Goal: Navigation & Orientation: Find specific page/section

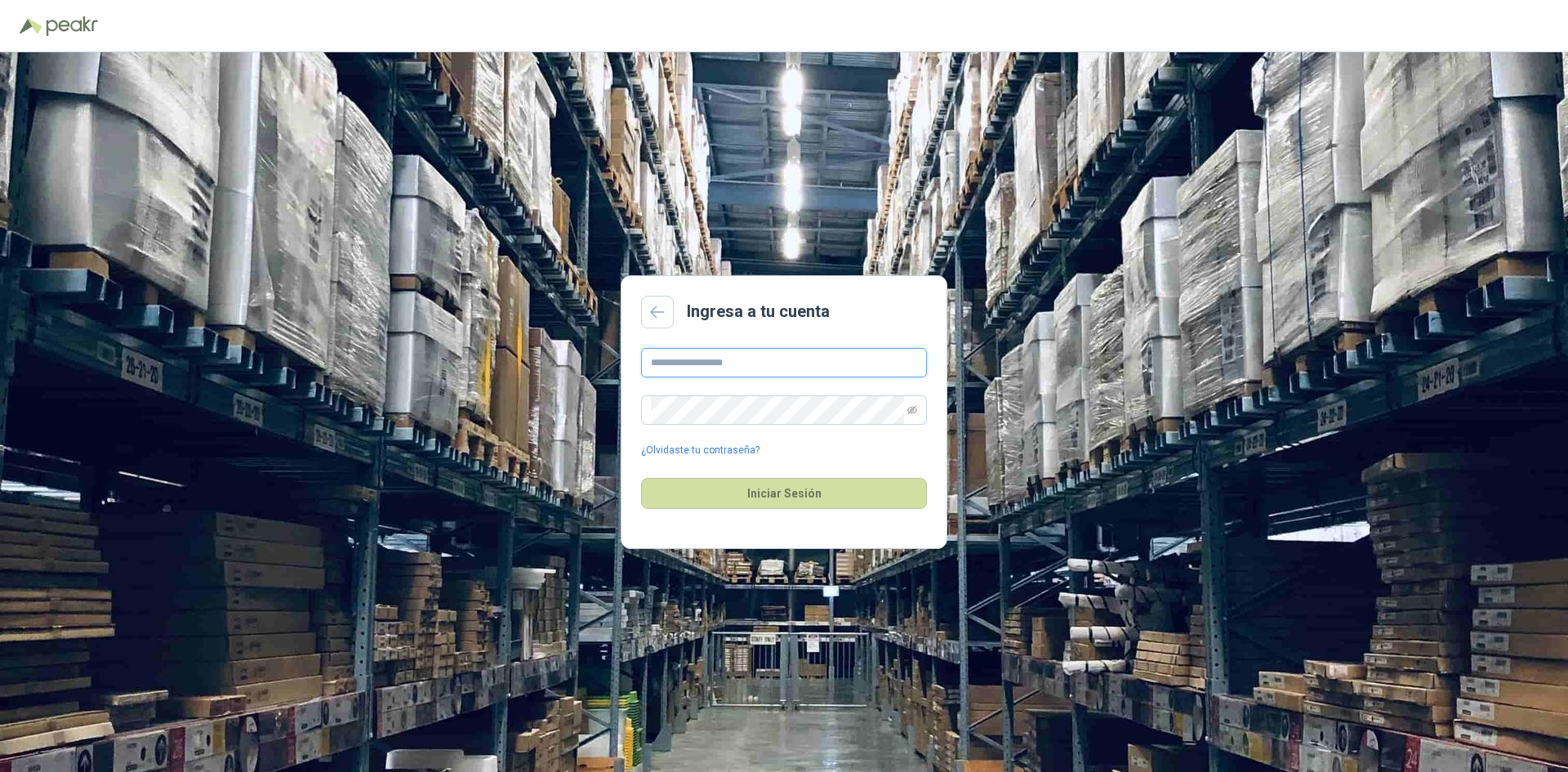
click at [777, 370] on input "text" at bounding box center [783, 363] width 286 height 30
type input "**********"
click at [853, 493] on button "Iniciar Sesión" at bounding box center [783, 493] width 286 height 31
click at [908, 405] on icon "eye-invisible" at bounding box center [912, 410] width 10 height 10
click at [852, 485] on button "Iniciar Sesión" at bounding box center [783, 493] width 286 height 31
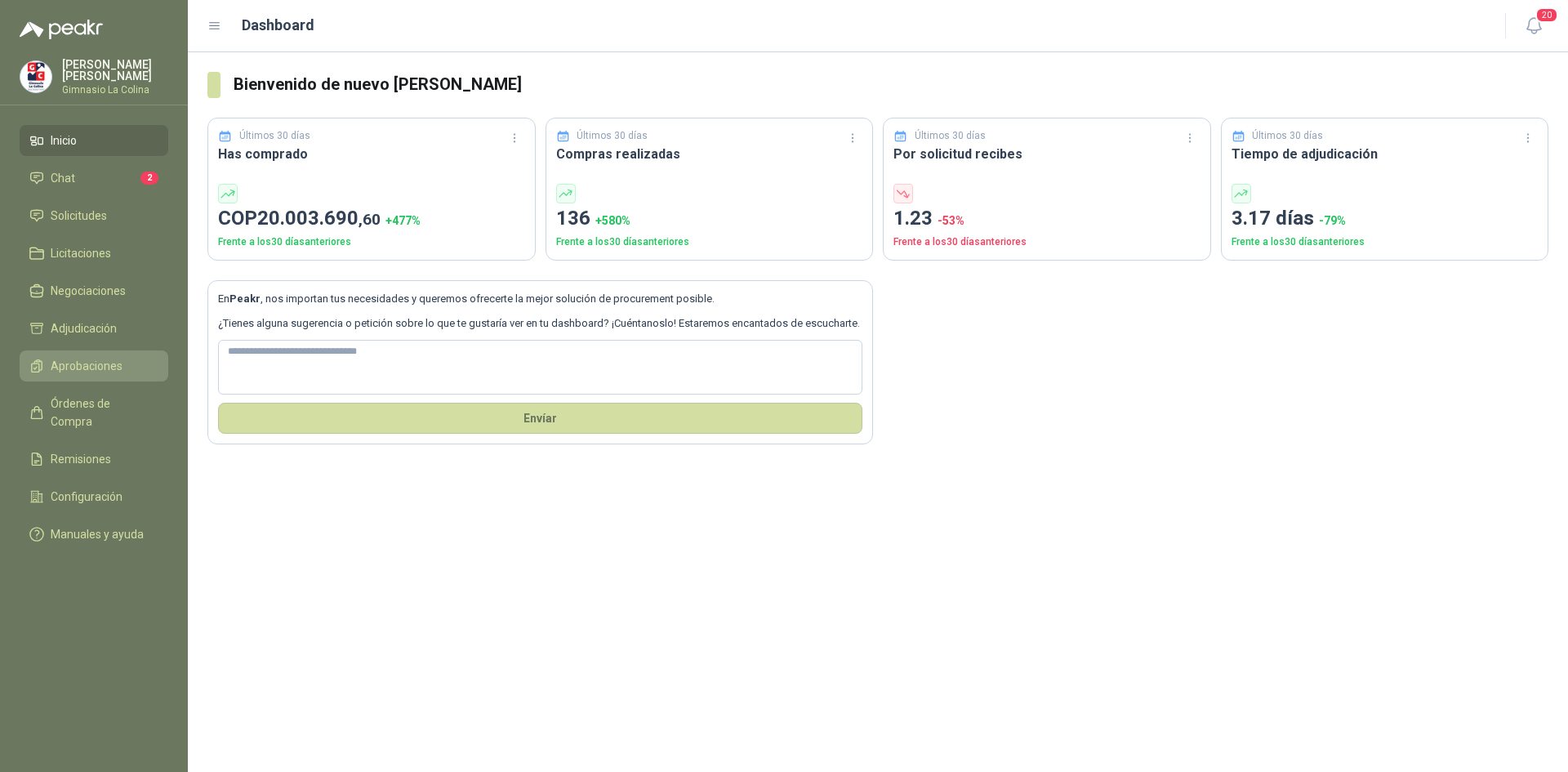
click at [59, 352] on link "Aprobaciones" at bounding box center [93, 366] width 148 height 31
click at [70, 286] on span "Negociaciones" at bounding box center [88, 291] width 75 height 18
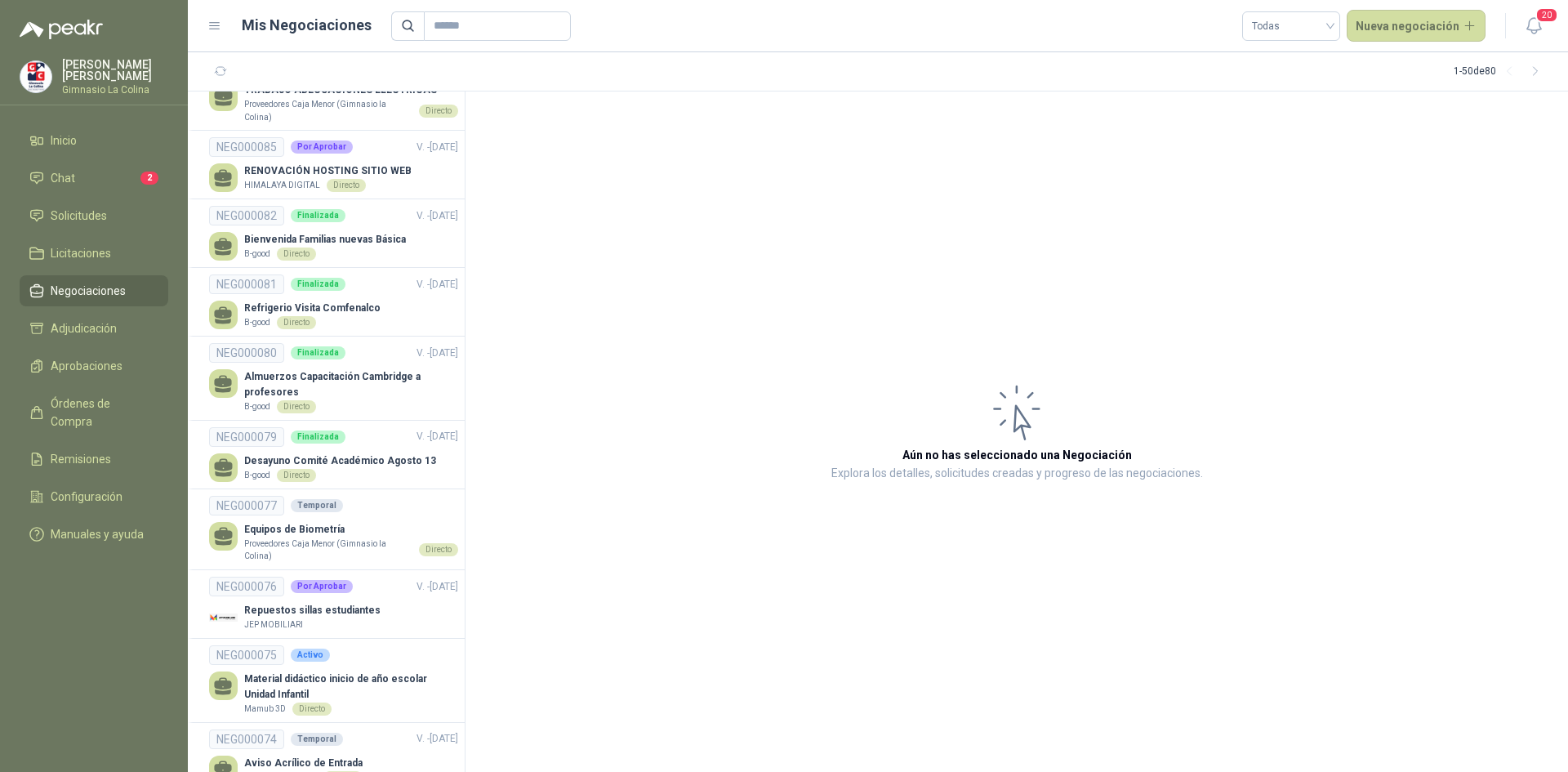
scroll to position [3161, 0]
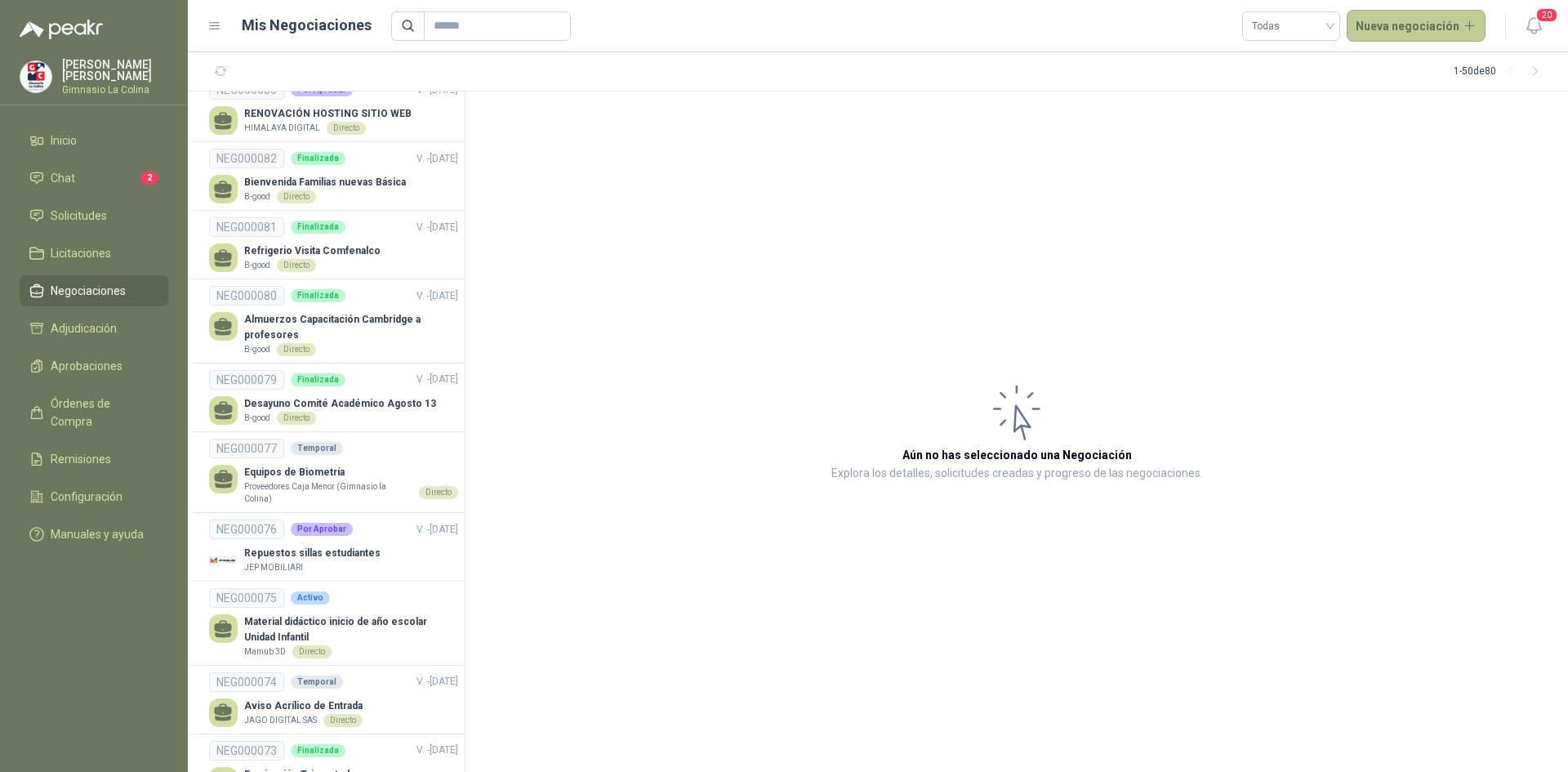
click at [1444, 18] on button "Nueva negociación" at bounding box center [1416, 26] width 139 height 33
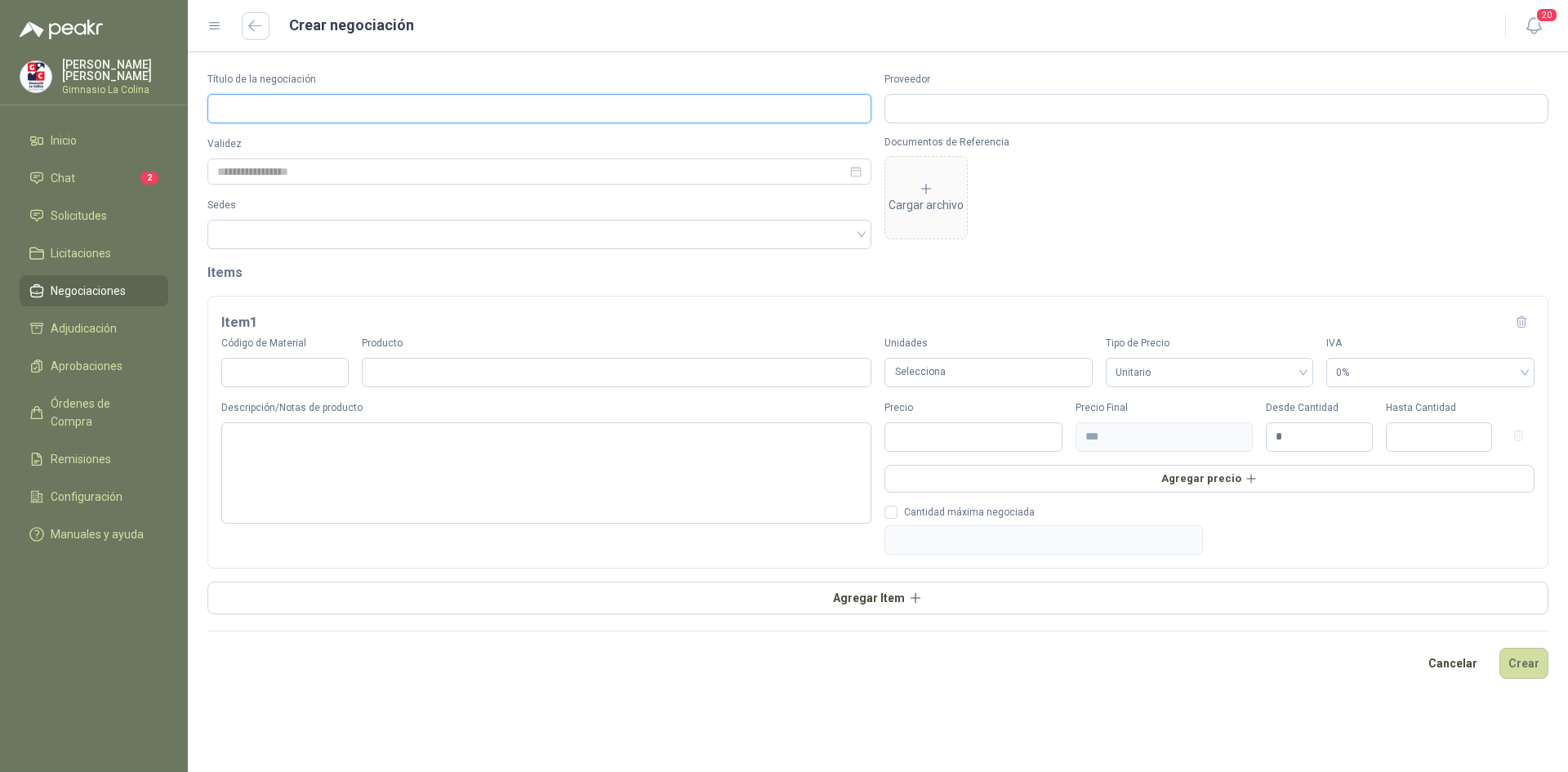
click at [353, 102] on input "Título de la negociación" at bounding box center [539, 109] width 664 height 30
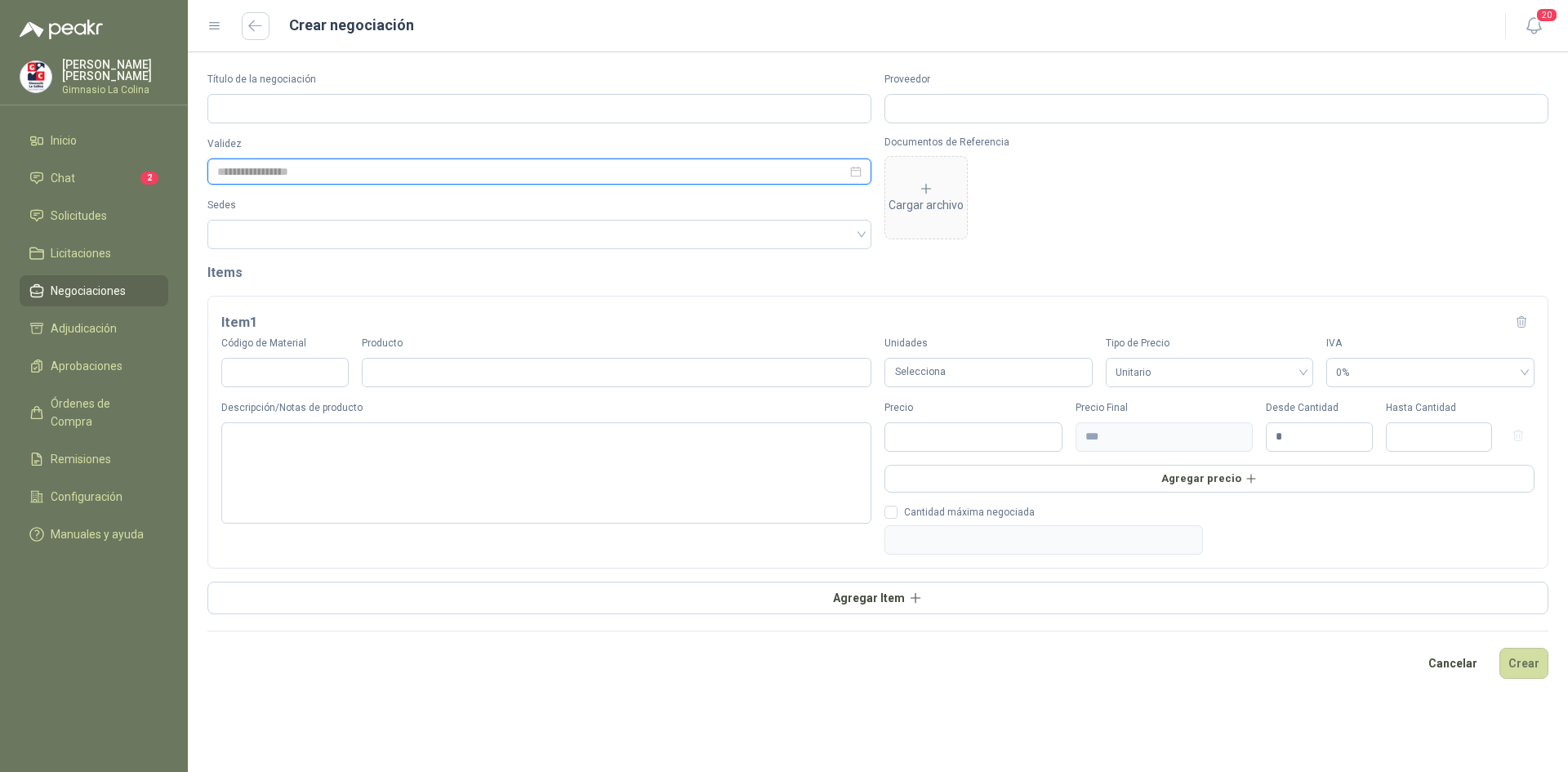
click at [353, 168] on input at bounding box center [532, 171] width 629 height 18
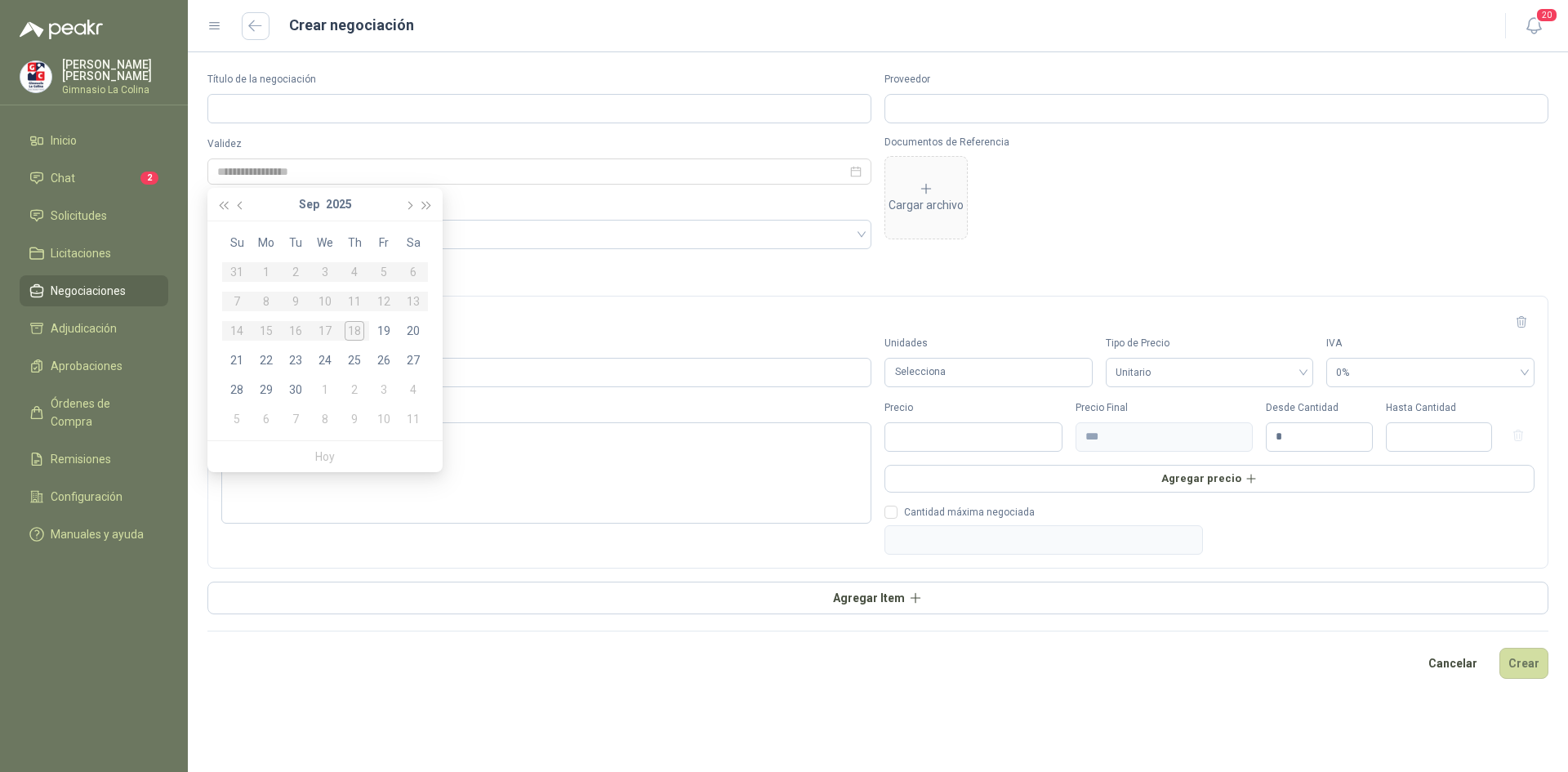
click at [530, 205] on label "Sedes" at bounding box center [539, 205] width 664 height 16
click at [521, 226] on div at bounding box center [539, 234] width 664 height 30
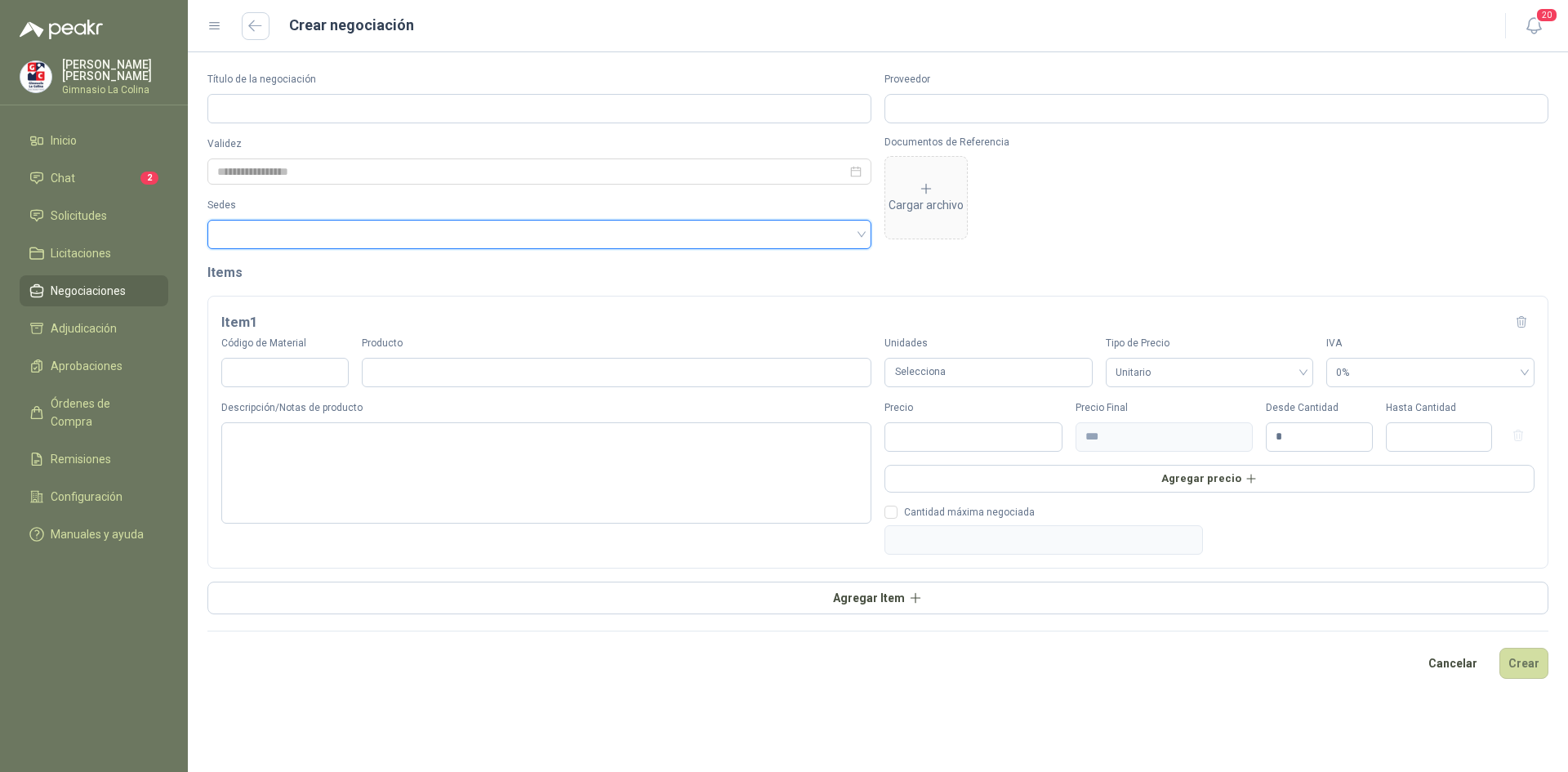
click at [521, 226] on div at bounding box center [539, 234] width 664 height 30
click at [263, 366] on input "Código de Material" at bounding box center [284, 373] width 127 height 30
click at [1102, 139] on p "Documentos de Referencia" at bounding box center [1216, 142] width 664 height 11
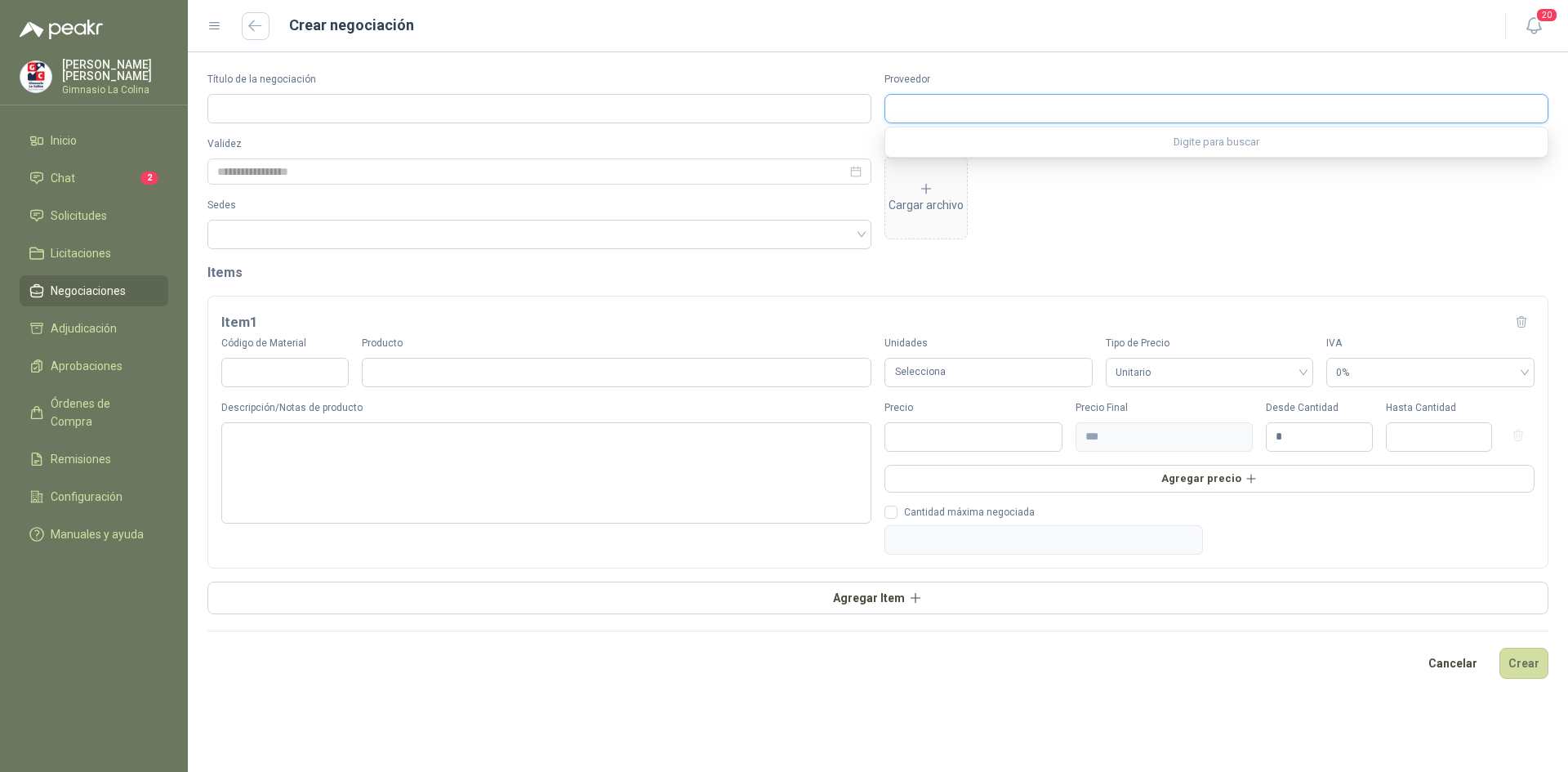
click at [1106, 120] on input "Proveedor" at bounding box center [1216, 109] width 662 height 28
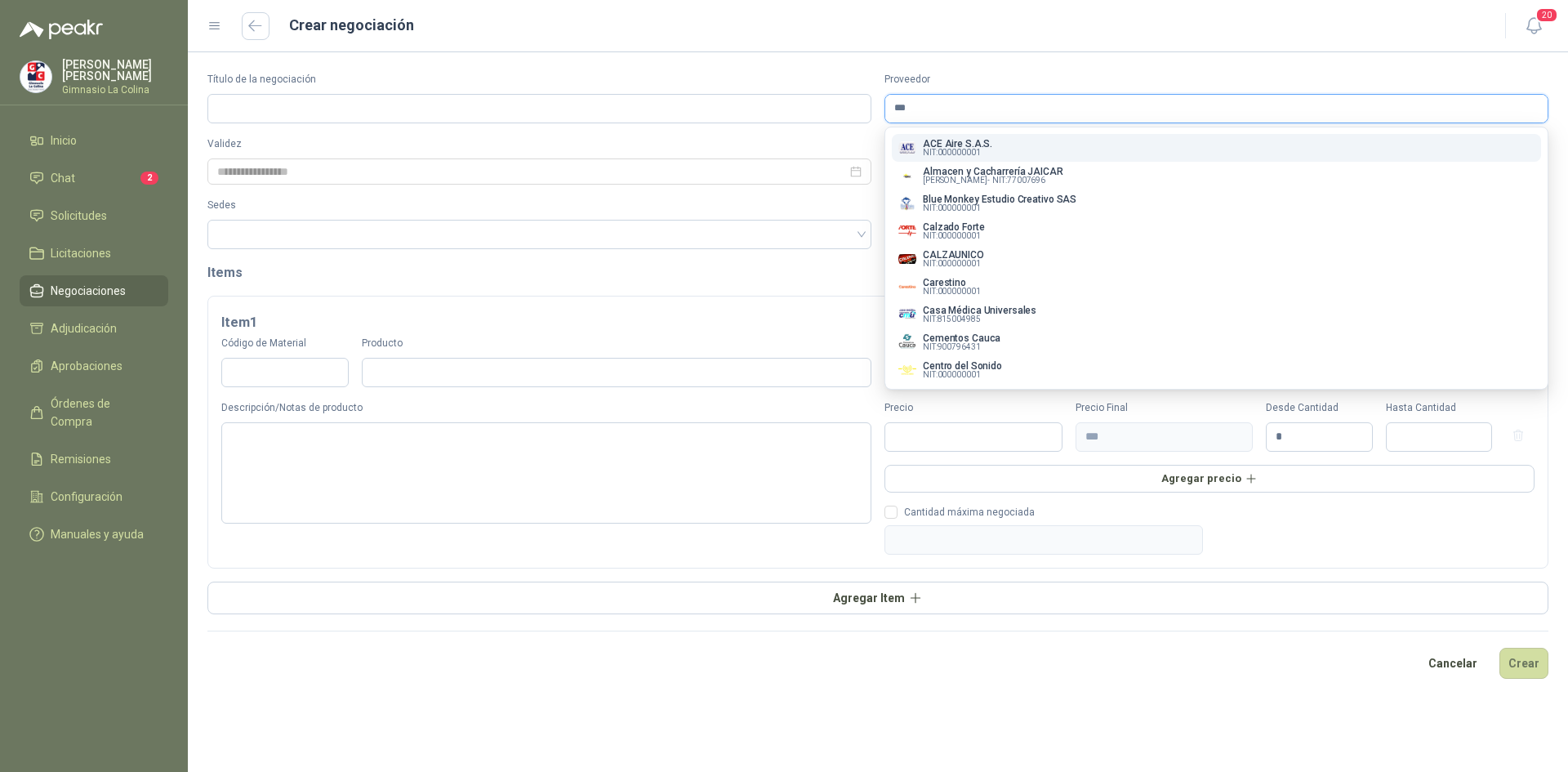
type input "****"
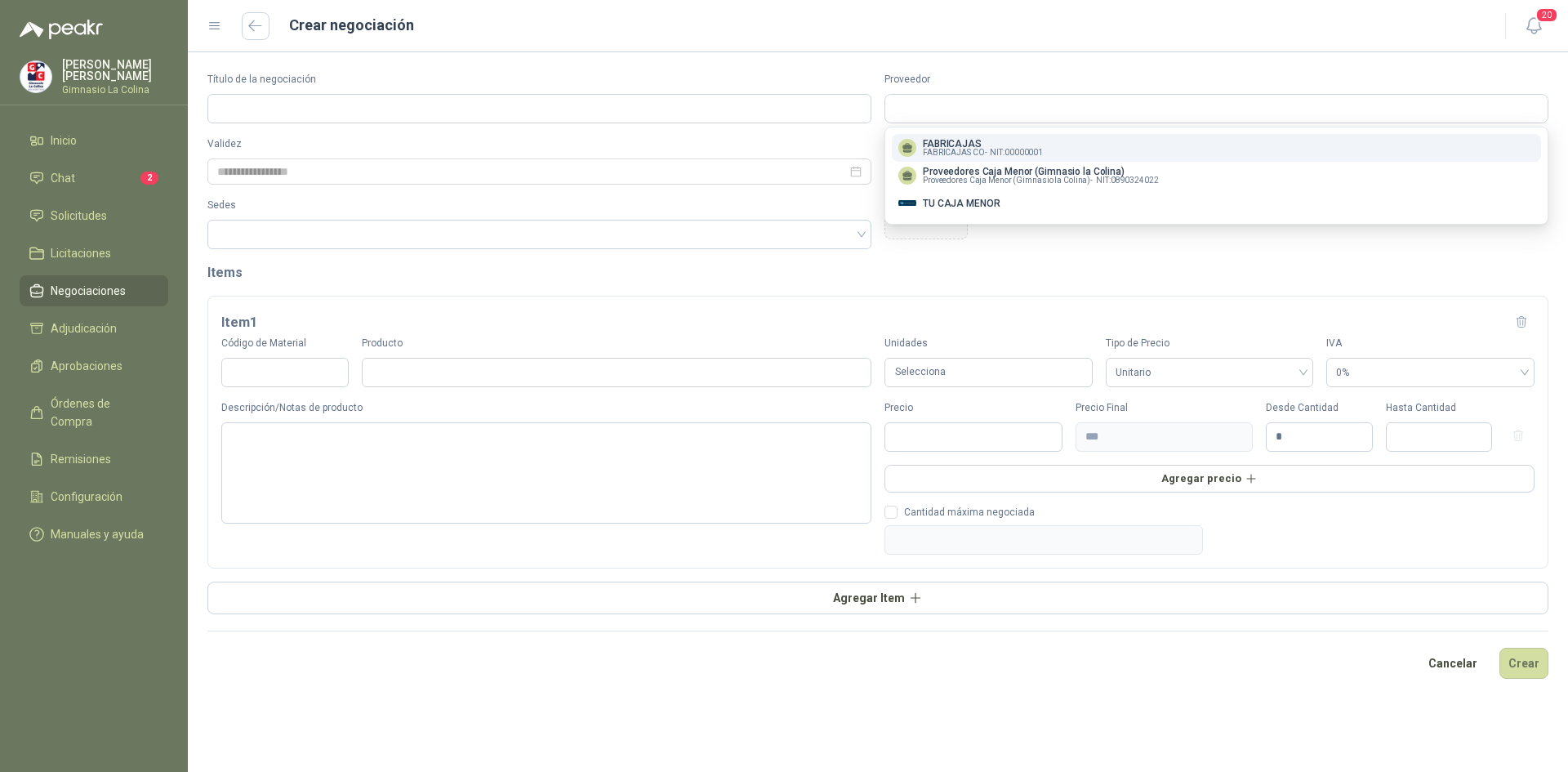
click at [105, 286] on span "Negociaciones" at bounding box center [88, 291] width 75 height 18
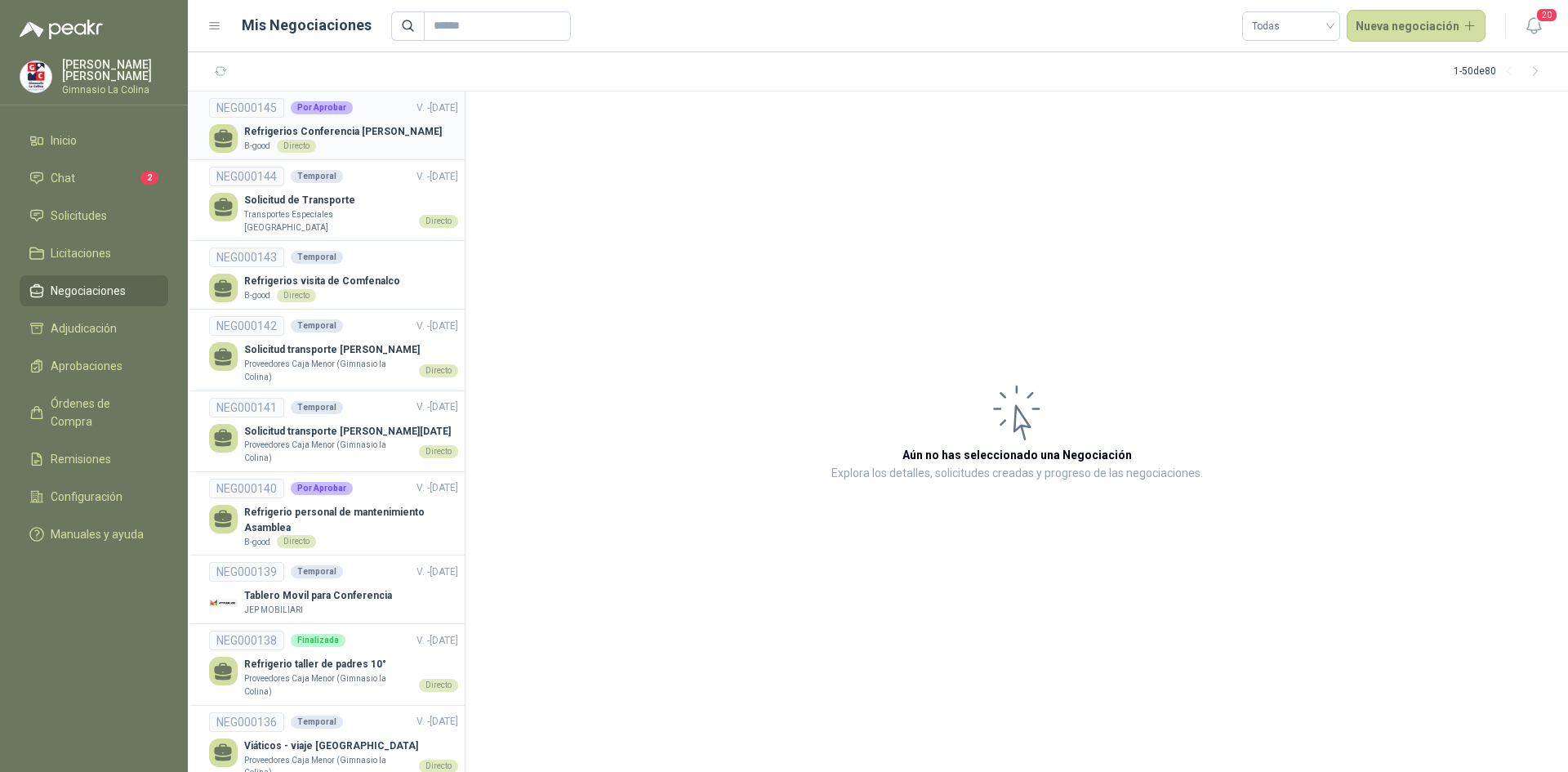
click at [317, 136] on p "Refrigerios Conferencia [PERSON_NAME]" at bounding box center [342, 131] width 197 height 16
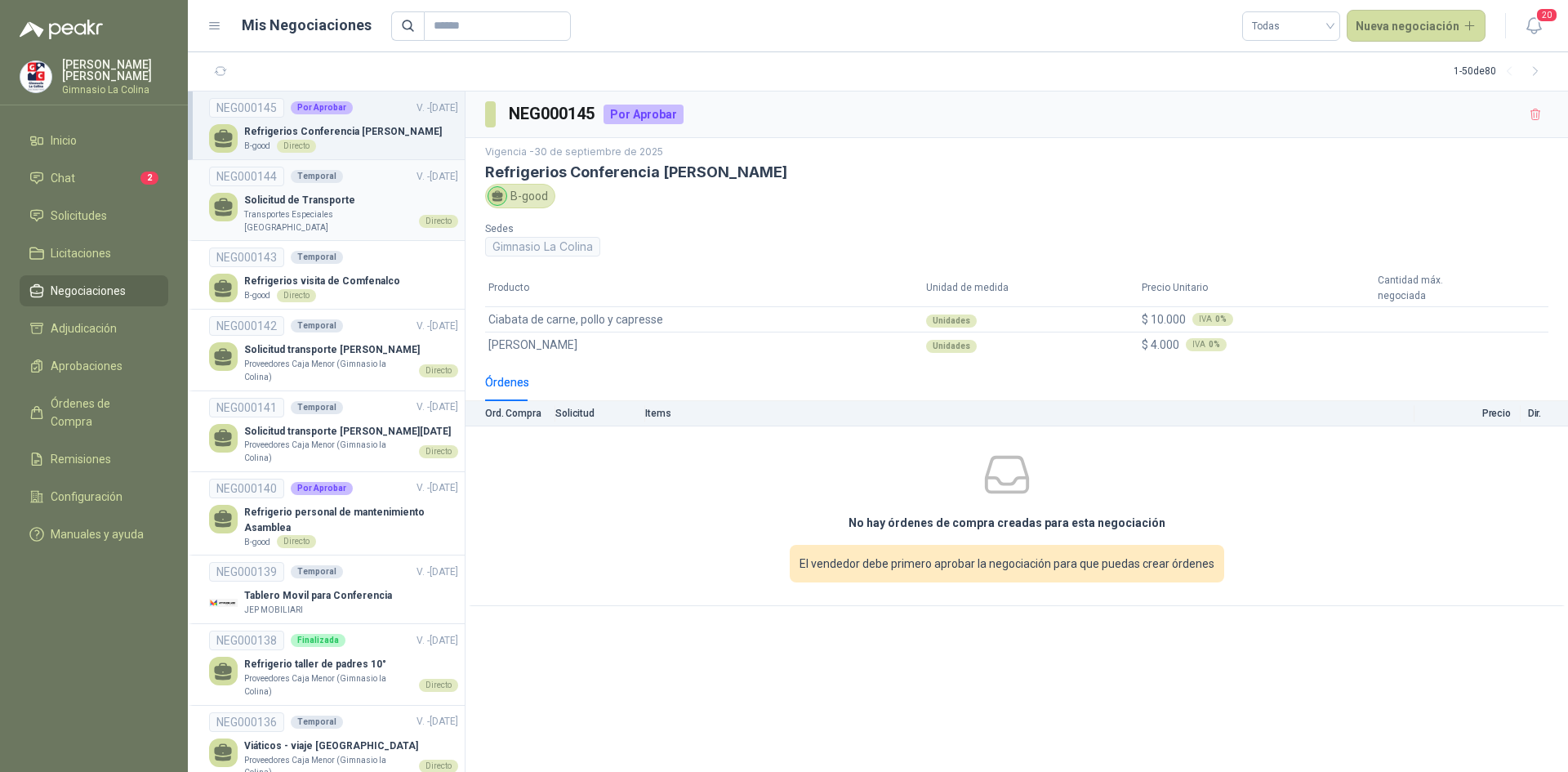
click at [223, 197] on icon at bounding box center [223, 207] width 21 height 21
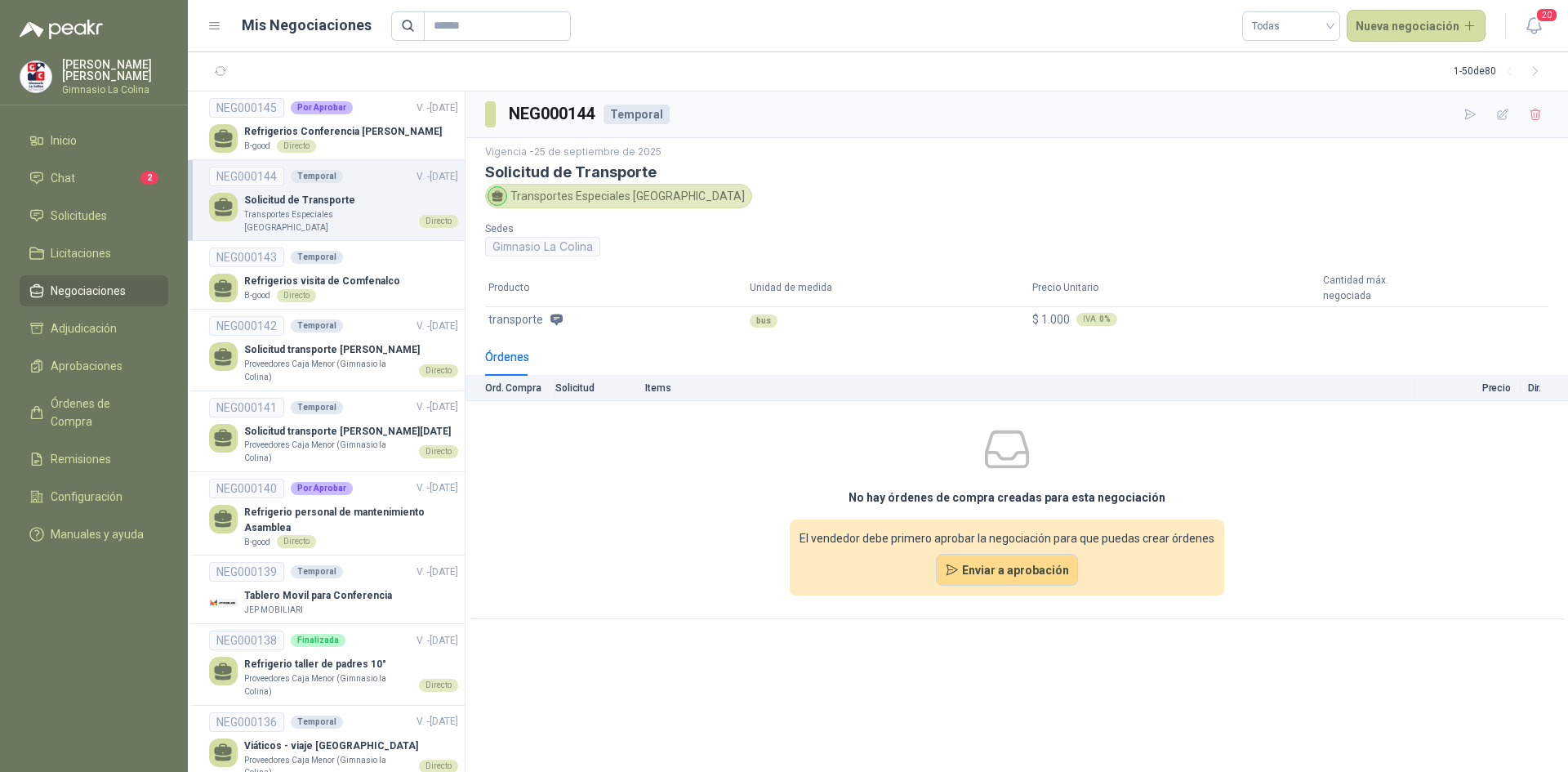
click at [220, 203] on icon at bounding box center [223, 204] width 17 height 12
click at [271, 358] on p "Proveedores Caja Menor (Gimnasio la Colina)" at bounding box center [328, 370] width 168 height 25
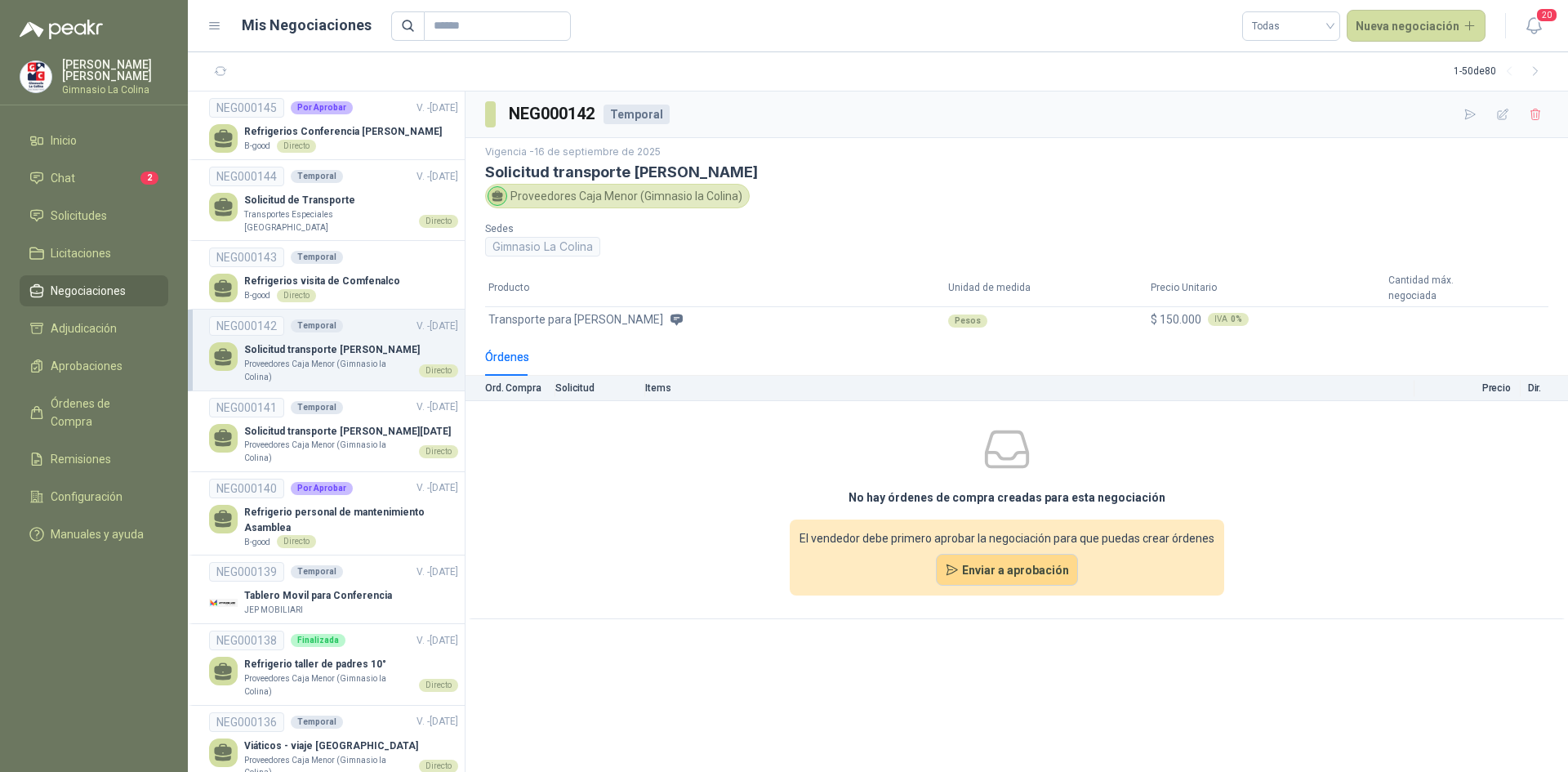
click at [561, 320] on span "Transporte para Darwin" at bounding box center [575, 320] width 174 height 18
click at [651, 384] on th "Items" at bounding box center [1029, 388] width 769 height 25
click at [586, 379] on th "Solicitud" at bounding box center [600, 388] width 90 height 25
click at [564, 386] on th "Solicitud" at bounding box center [600, 388] width 90 height 25
click at [497, 370] on div "Órdenes" at bounding box center [507, 357] width 44 height 38
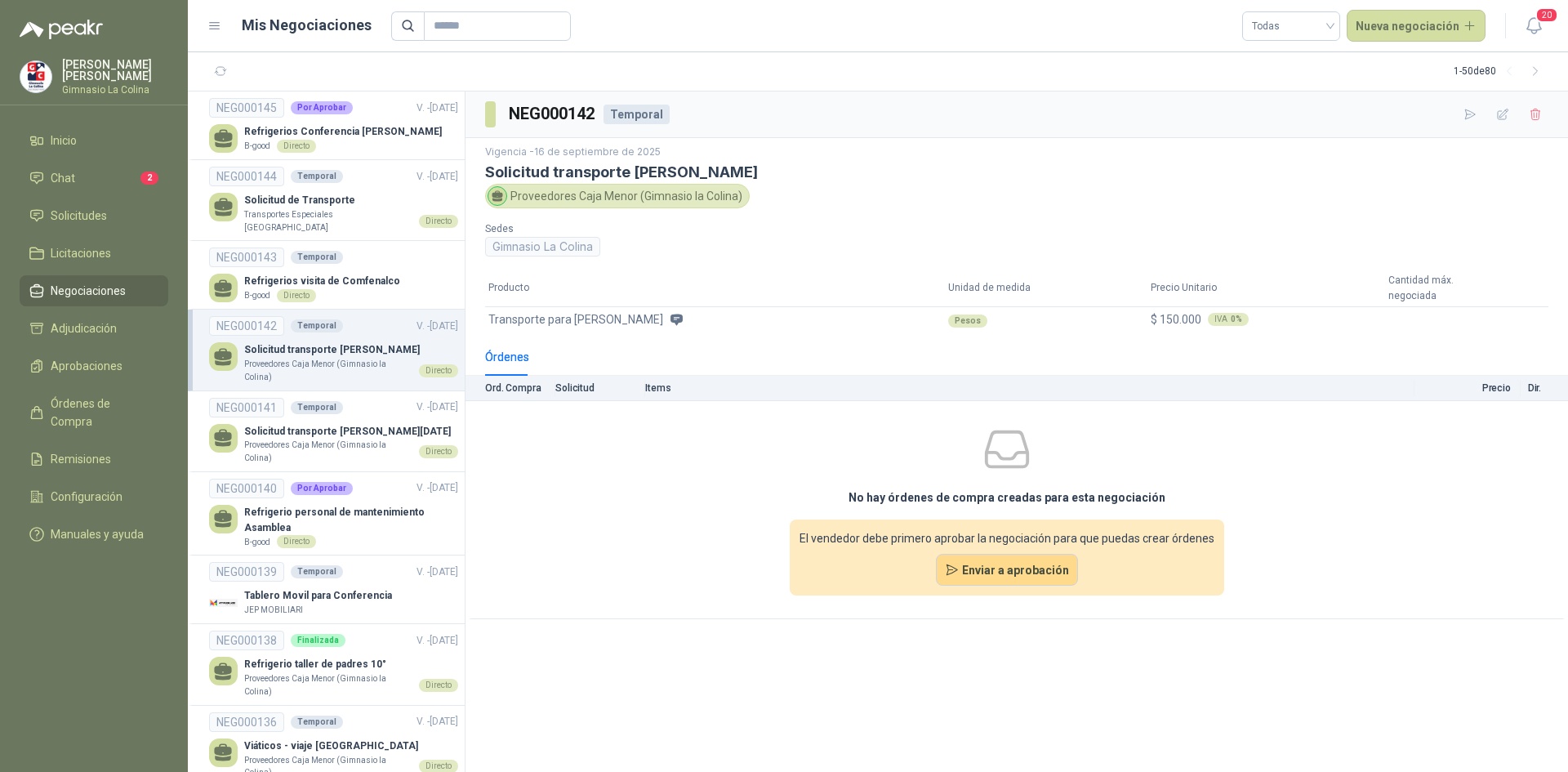
click at [493, 352] on div "Órdenes" at bounding box center [507, 357] width 44 height 18
click at [315, 435] on p "Solicitud transporte [PERSON_NAME] 16 2025" at bounding box center [351, 431] width 214 height 16
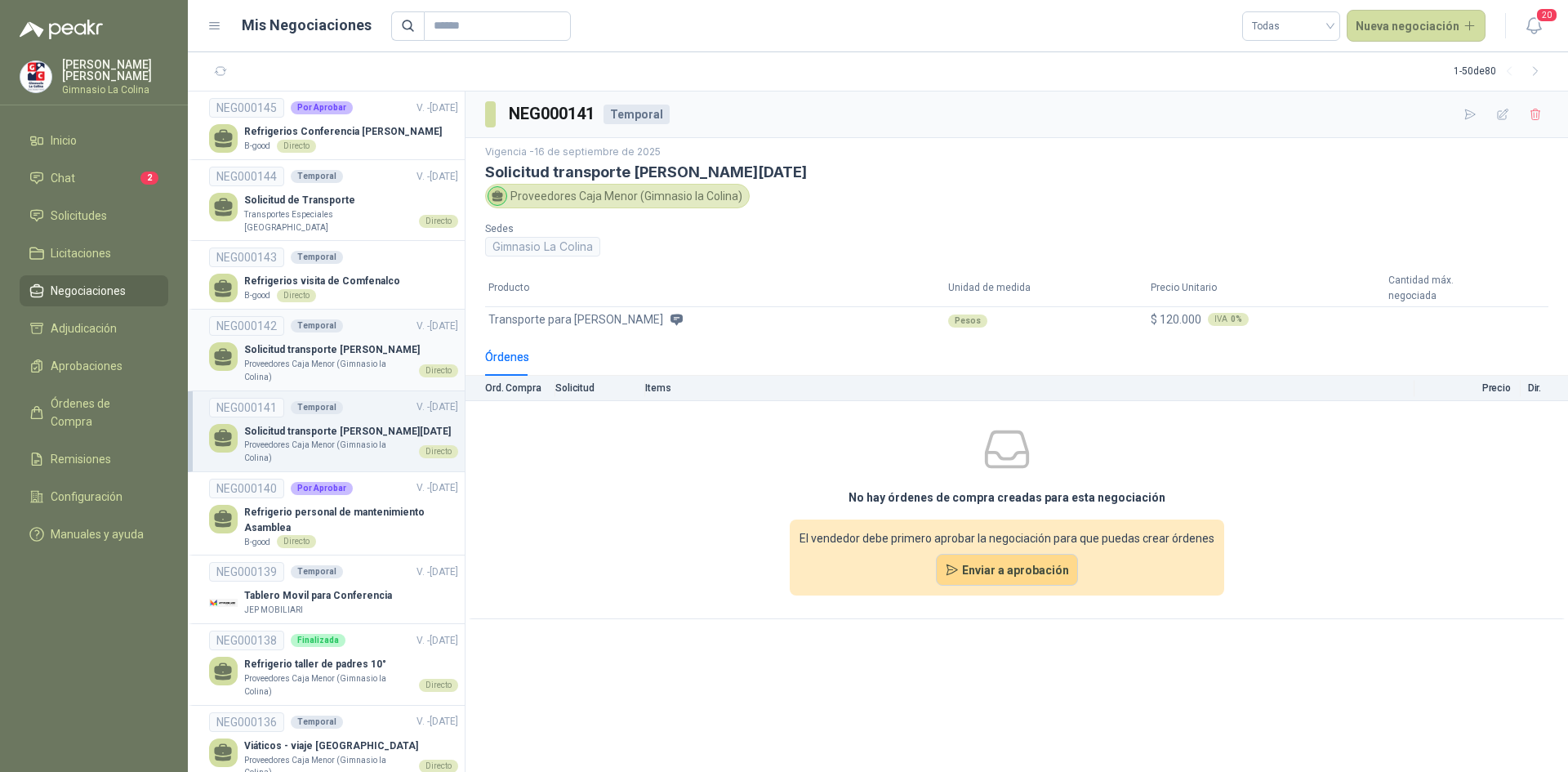
click at [346, 358] on p "Proveedores Caja Menor (Gimnasio la Colina)" at bounding box center [328, 370] width 168 height 25
click at [360, 438] on p "Solicitud transporte [PERSON_NAME] 16 2025" at bounding box center [351, 431] width 214 height 16
click at [305, 358] on p "Proveedores Caja Menor (Gimnasio la Colina)" at bounding box center [328, 370] width 168 height 25
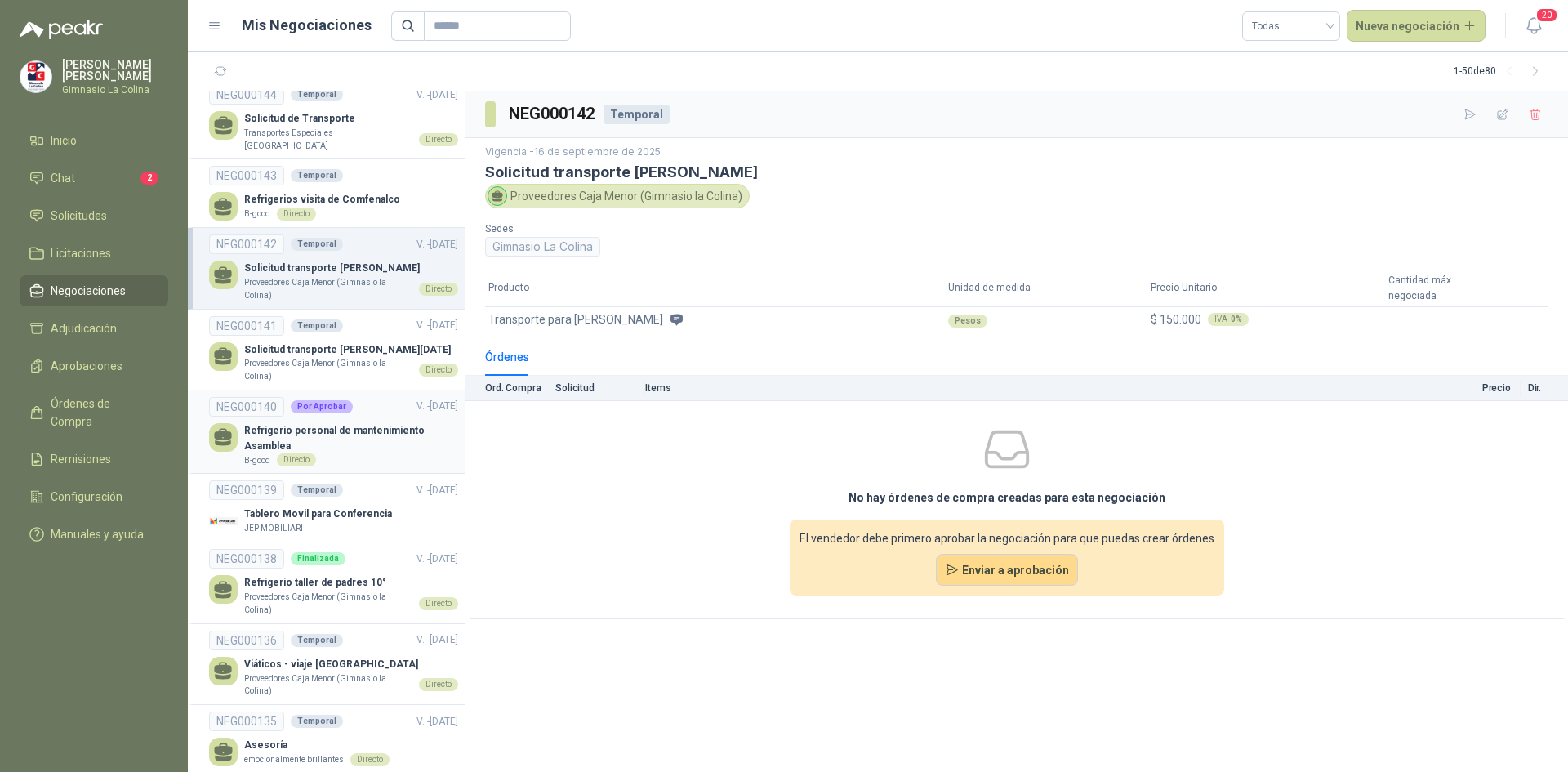
click at [400, 447] on p "Refrigerio personal de mantenimiento Asamblea" at bounding box center [351, 438] width 214 height 31
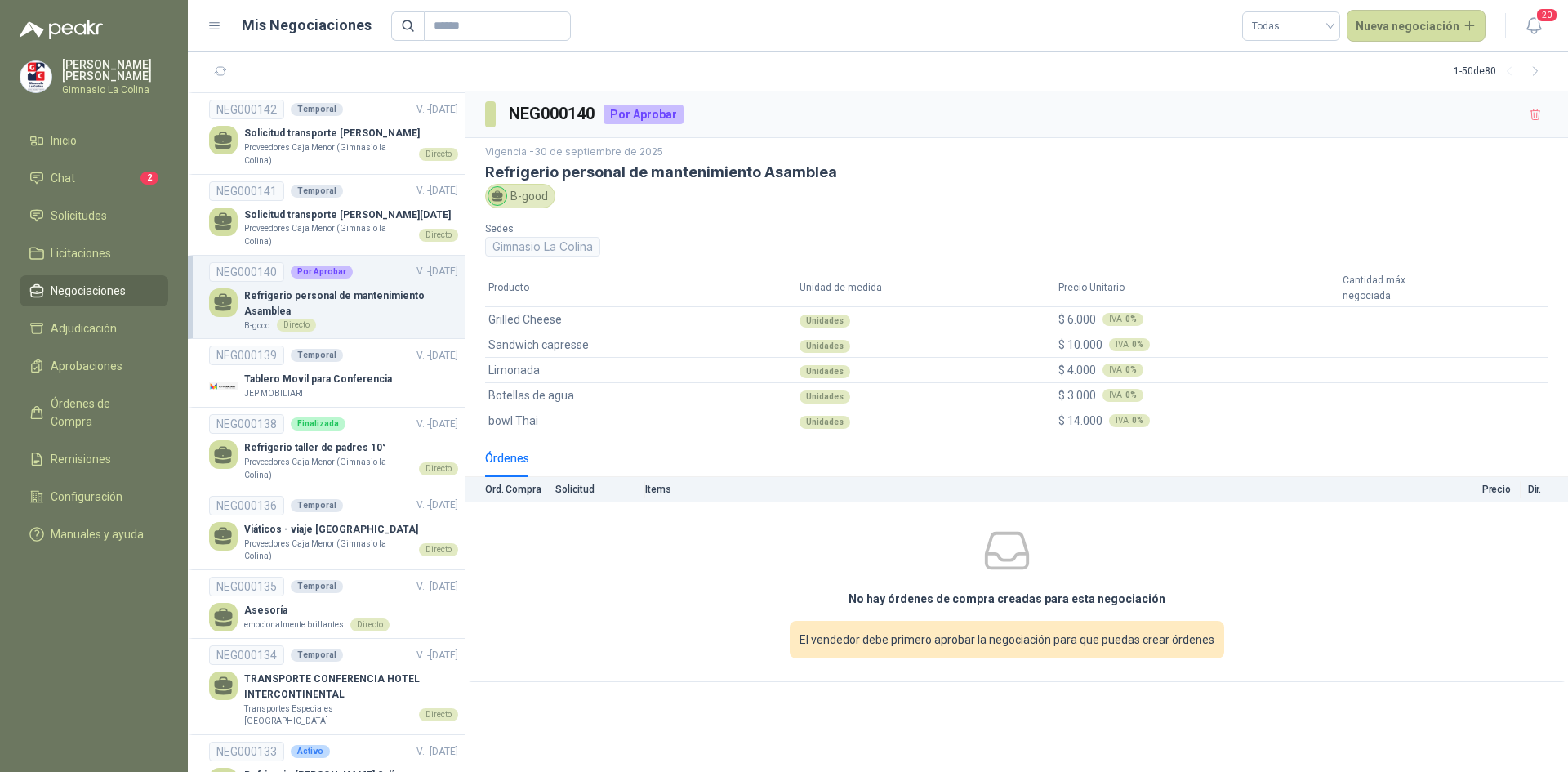
scroll to position [245, 0]
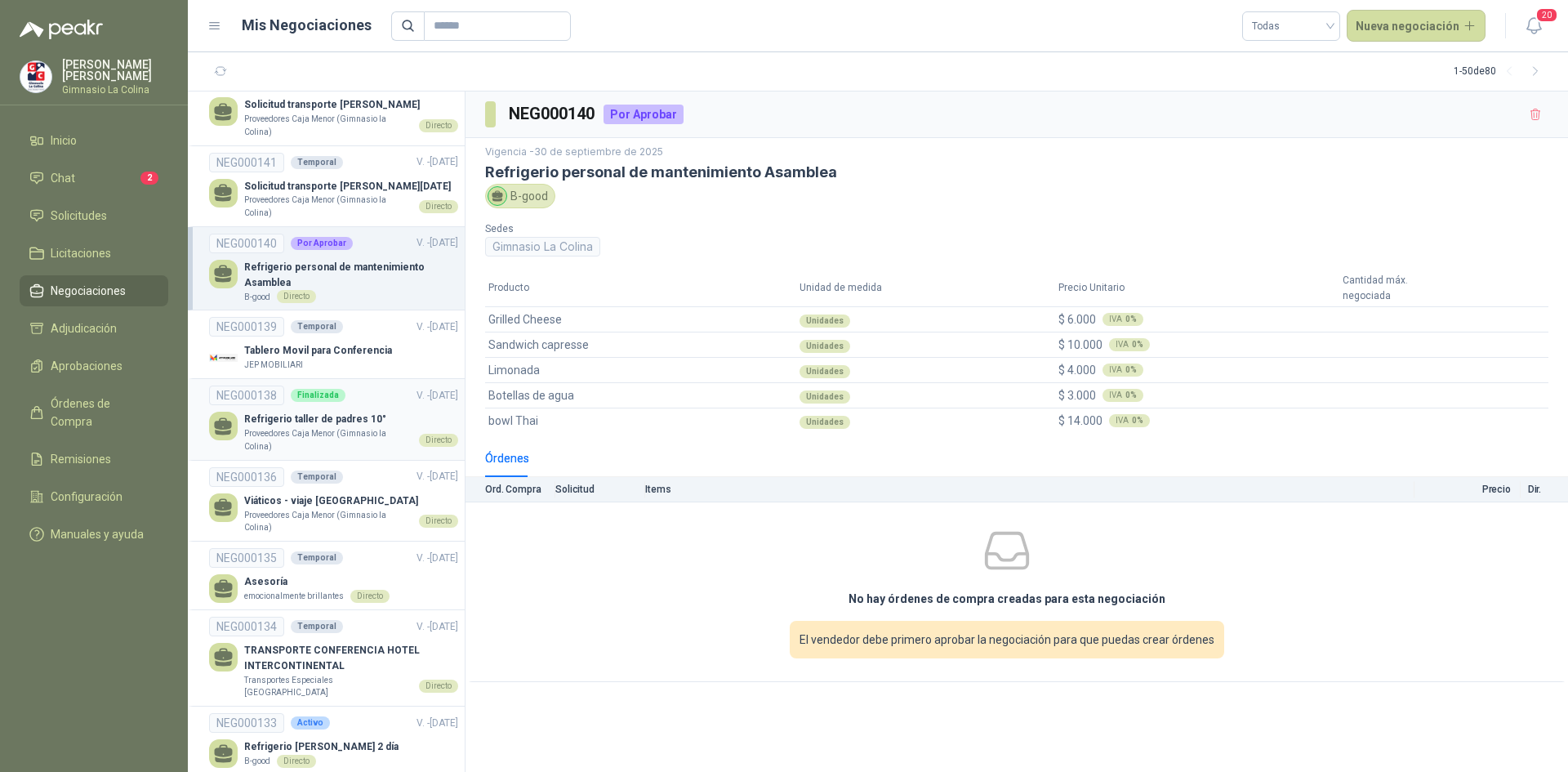
click at [390, 418] on p "Refrigerio taller de padres 10°" at bounding box center [351, 419] width 214 height 16
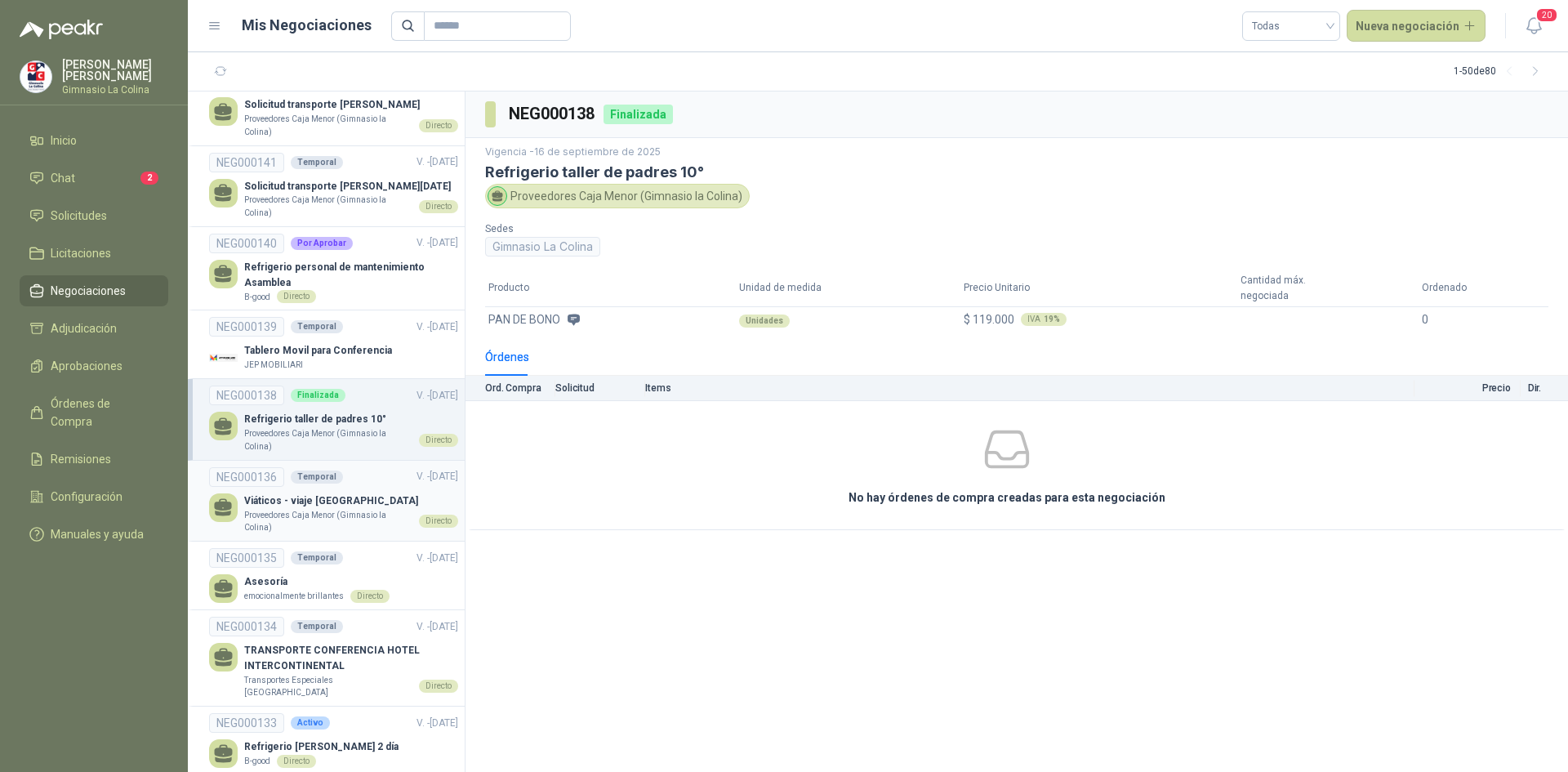
click at [364, 501] on p "Viáticos - viaje [GEOGRAPHIC_DATA]" at bounding box center [351, 501] width 214 height 16
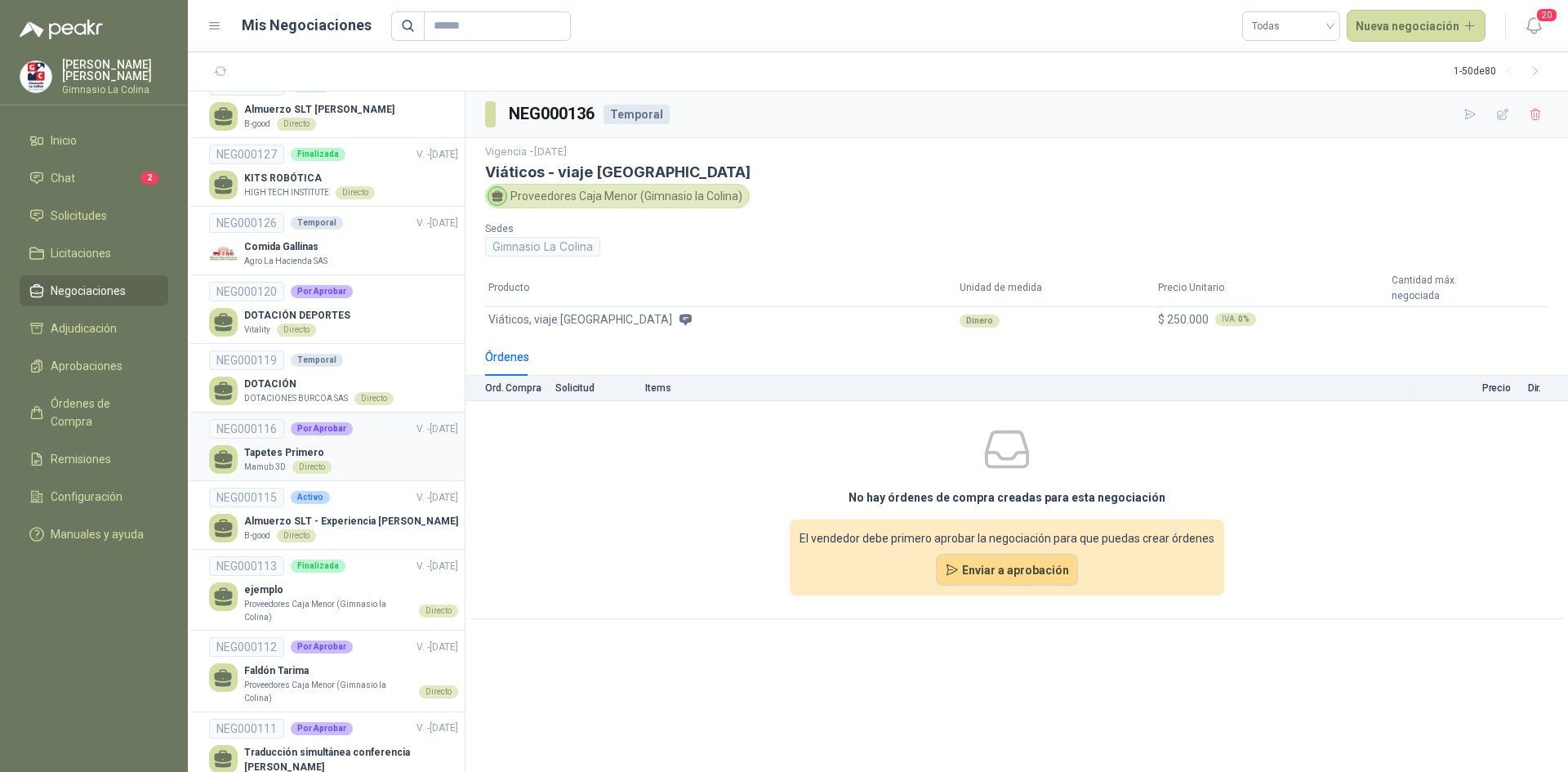
scroll to position [1307, 0]
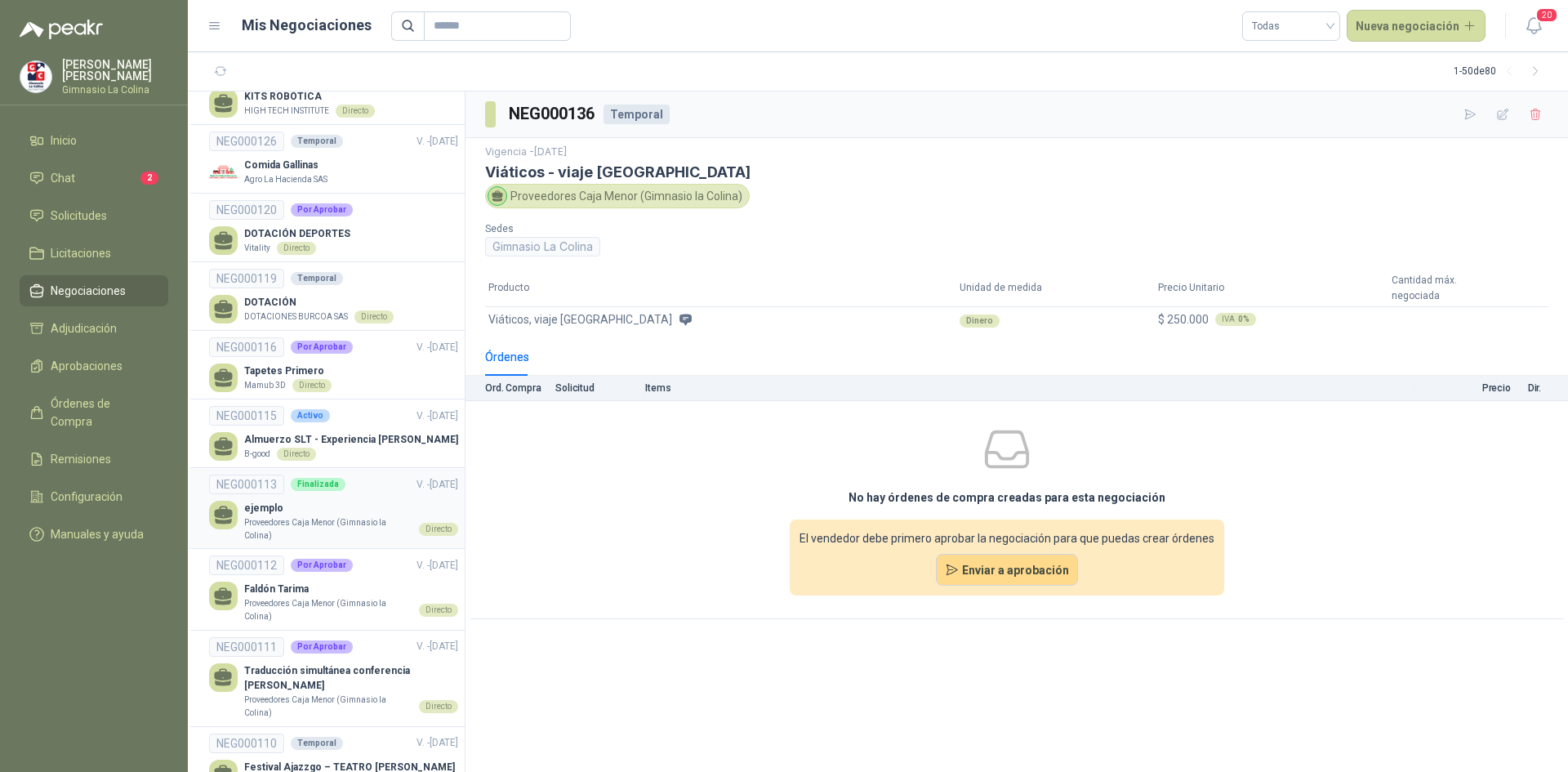
click at [365, 525] on p "Proveedores Caja Menor (Gimnasio la Colina)" at bounding box center [328, 529] width 168 height 25
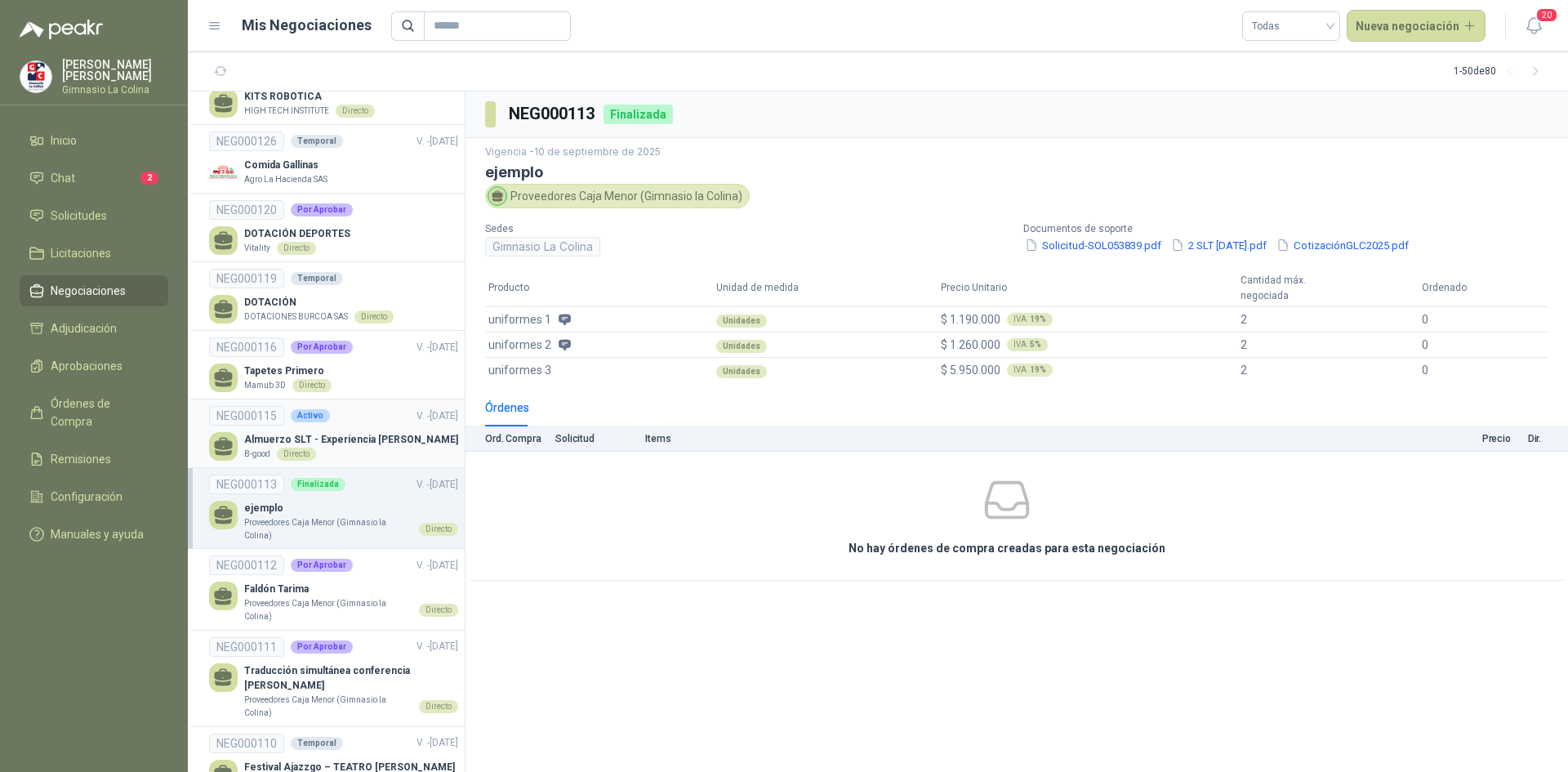
click at [353, 433] on p "Almuerzo SLT - Experiencia [PERSON_NAME] [PERSON_NAME]" at bounding box center [351, 439] width 214 height 16
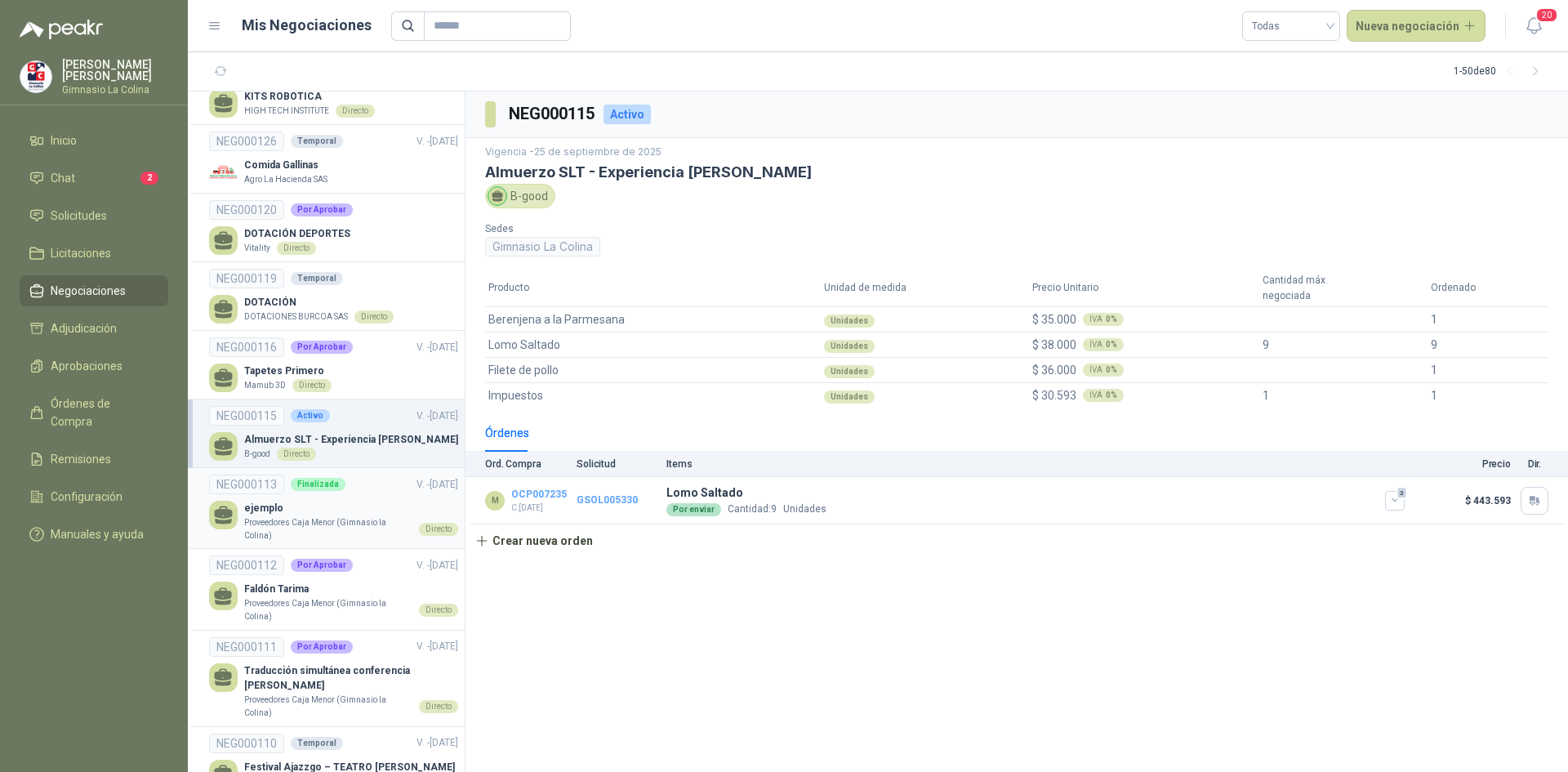
click at [356, 480] on div "NEG000113 Finalizada V. - 10/09/2025" at bounding box center [333, 484] width 249 height 20
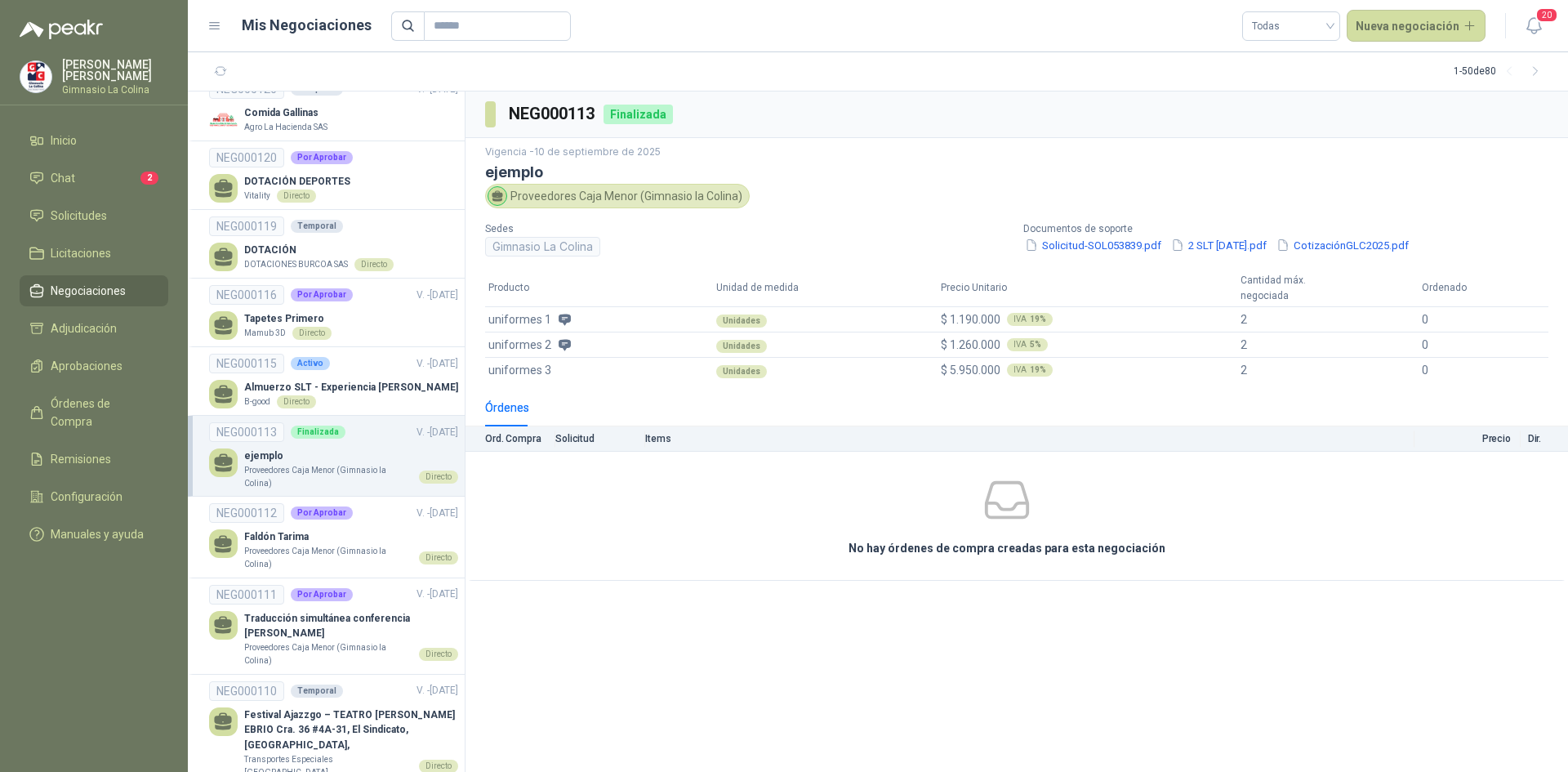
scroll to position [1388, 0]
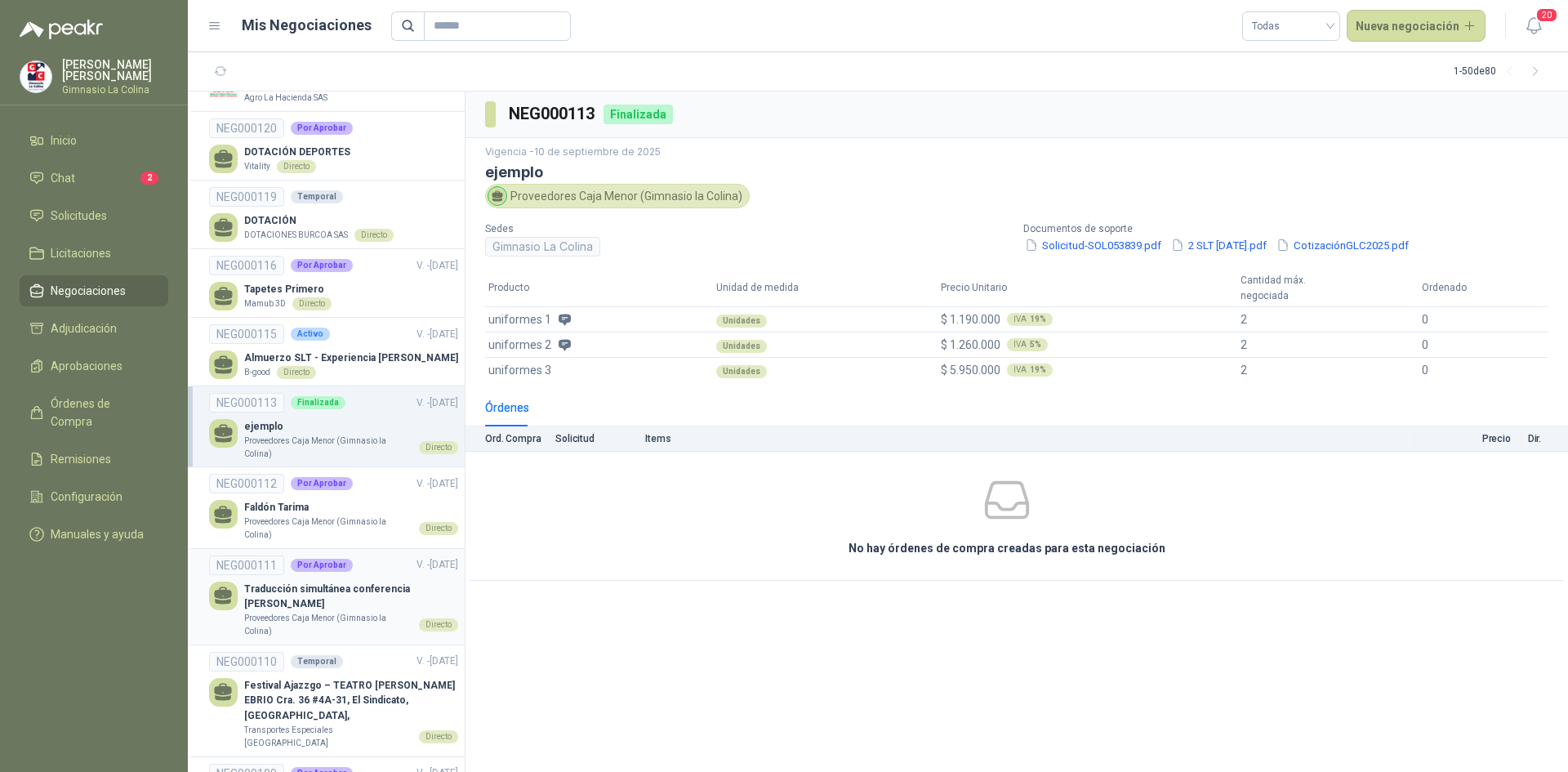
click at [356, 582] on p "Traducción simultánea conferencia [PERSON_NAME]" at bounding box center [351, 597] width 214 height 31
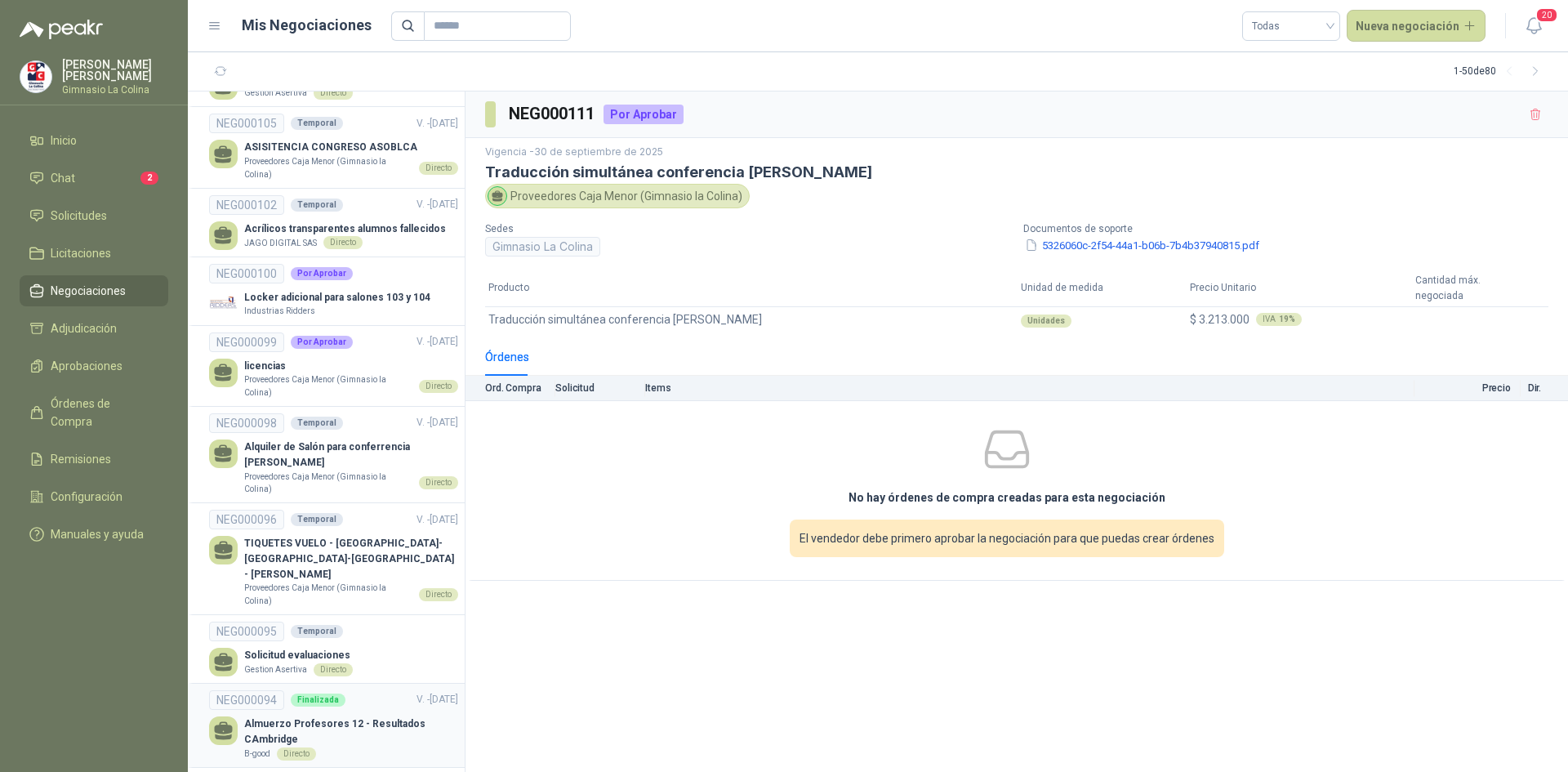
scroll to position [2205, 0]
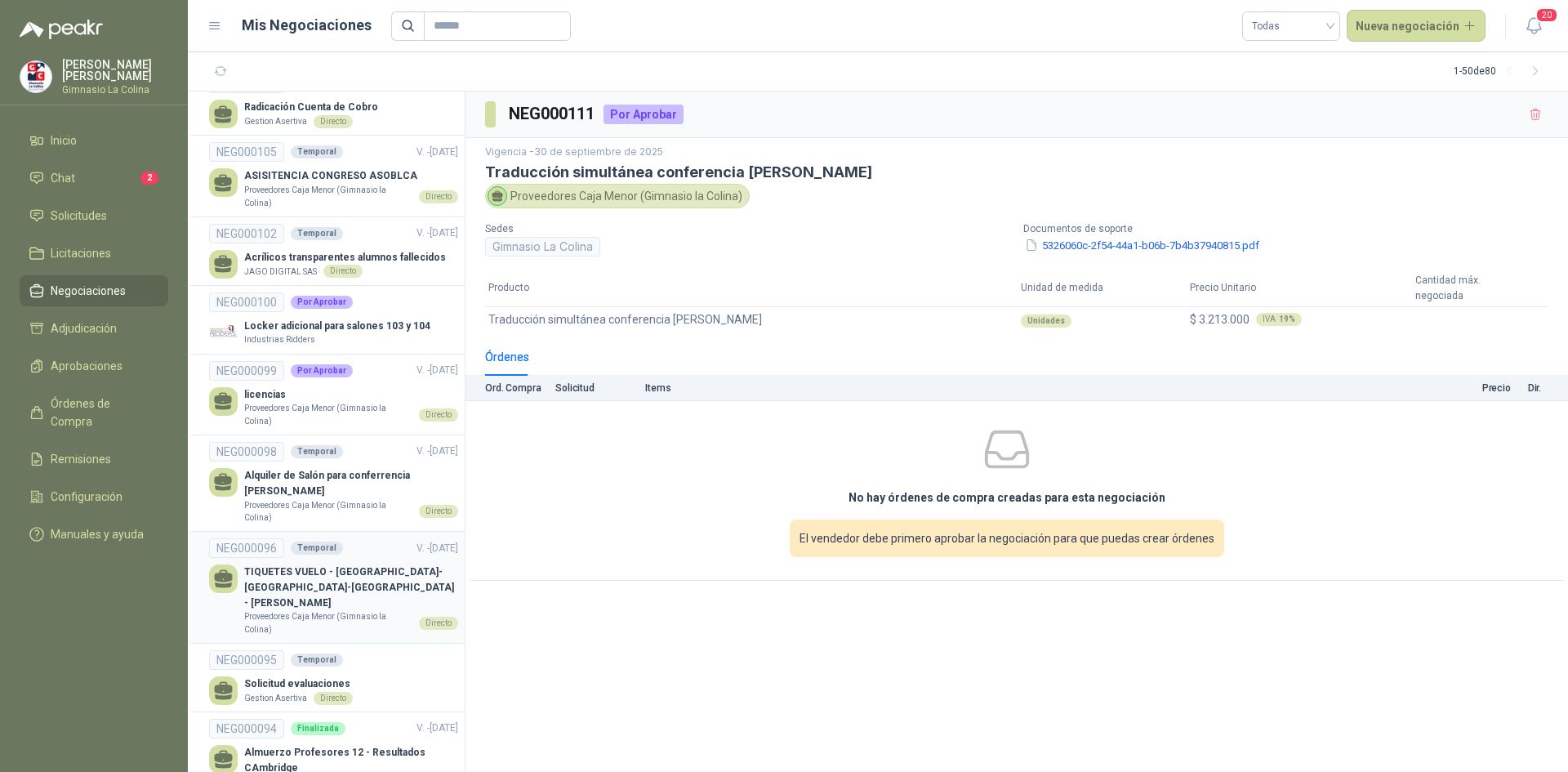
click at [387, 565] on p "TIQUETES VUELO - [GEOGRAPHIC_DATA]-[GEOGRAPHIC_DATA]-[GEOGRAPHIC_DATA] - [PERSO…" at bounding box center [351, 588] width 214 height 47
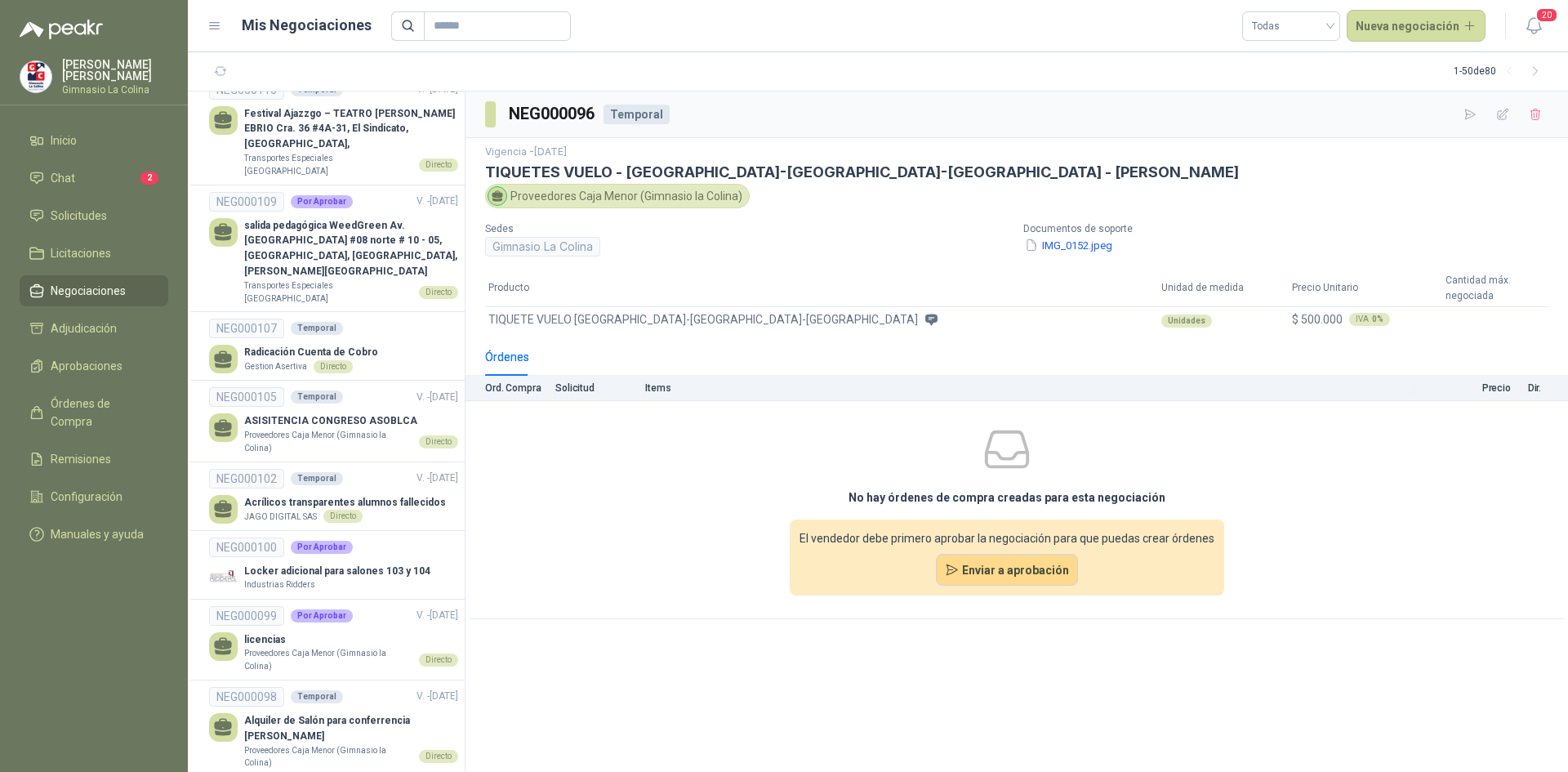
scroll to position [1878, 0]
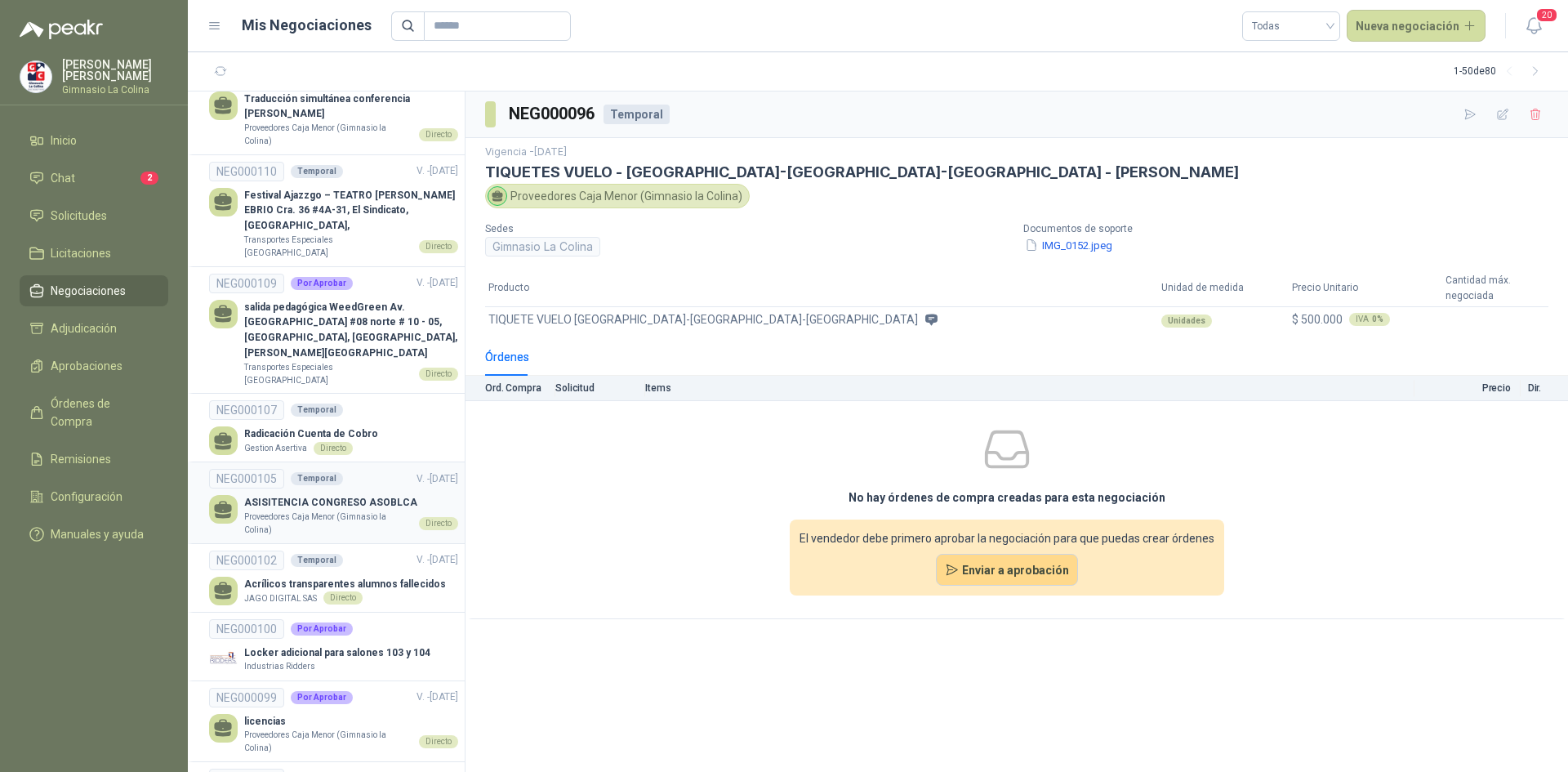
click at [369, 511] on p "Proveedores Caja Menor (Gimnasio la Colina)" at bounding box center [328, 523] width 168 height 25
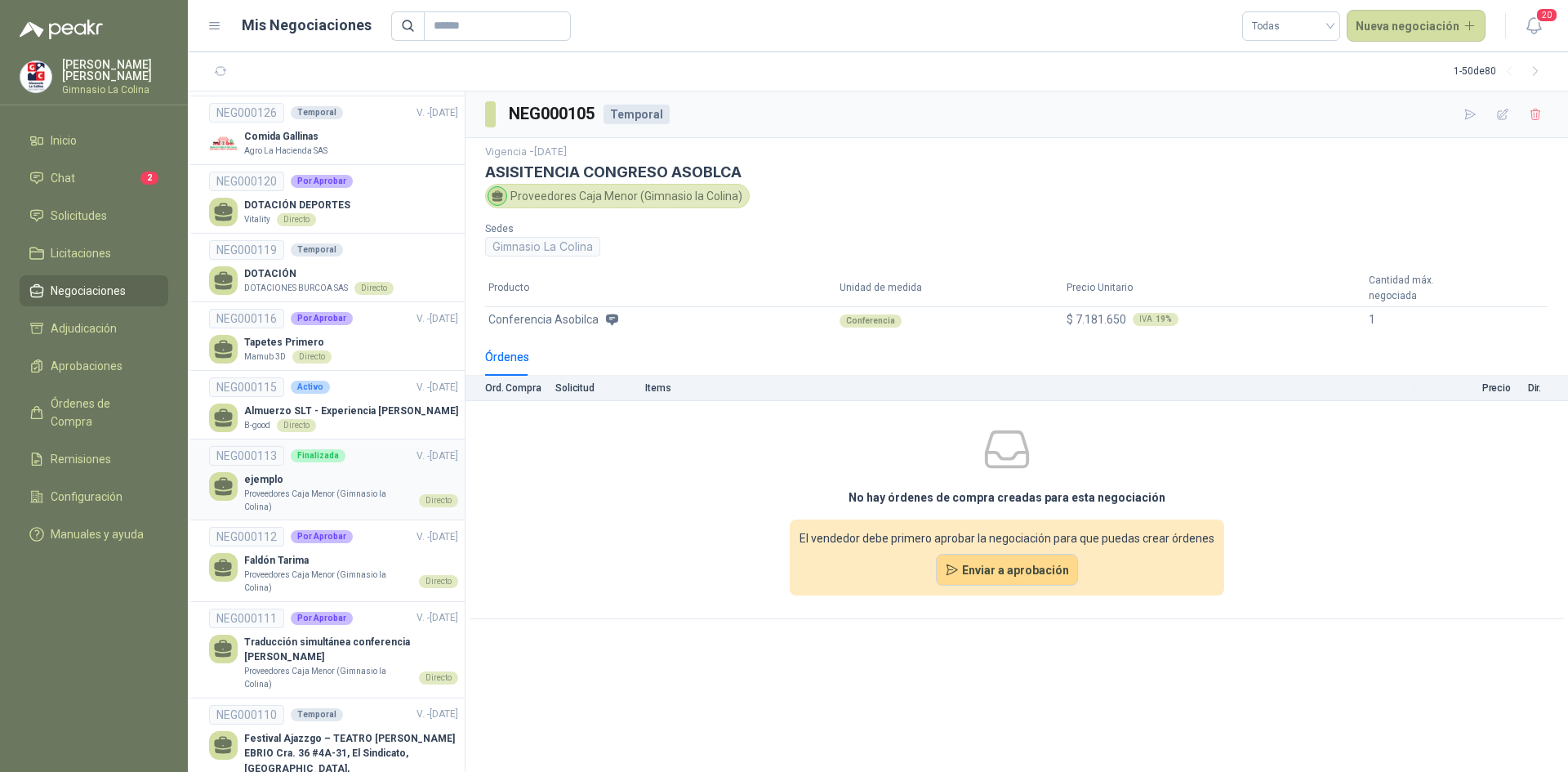
scroll to position [1307, 0]
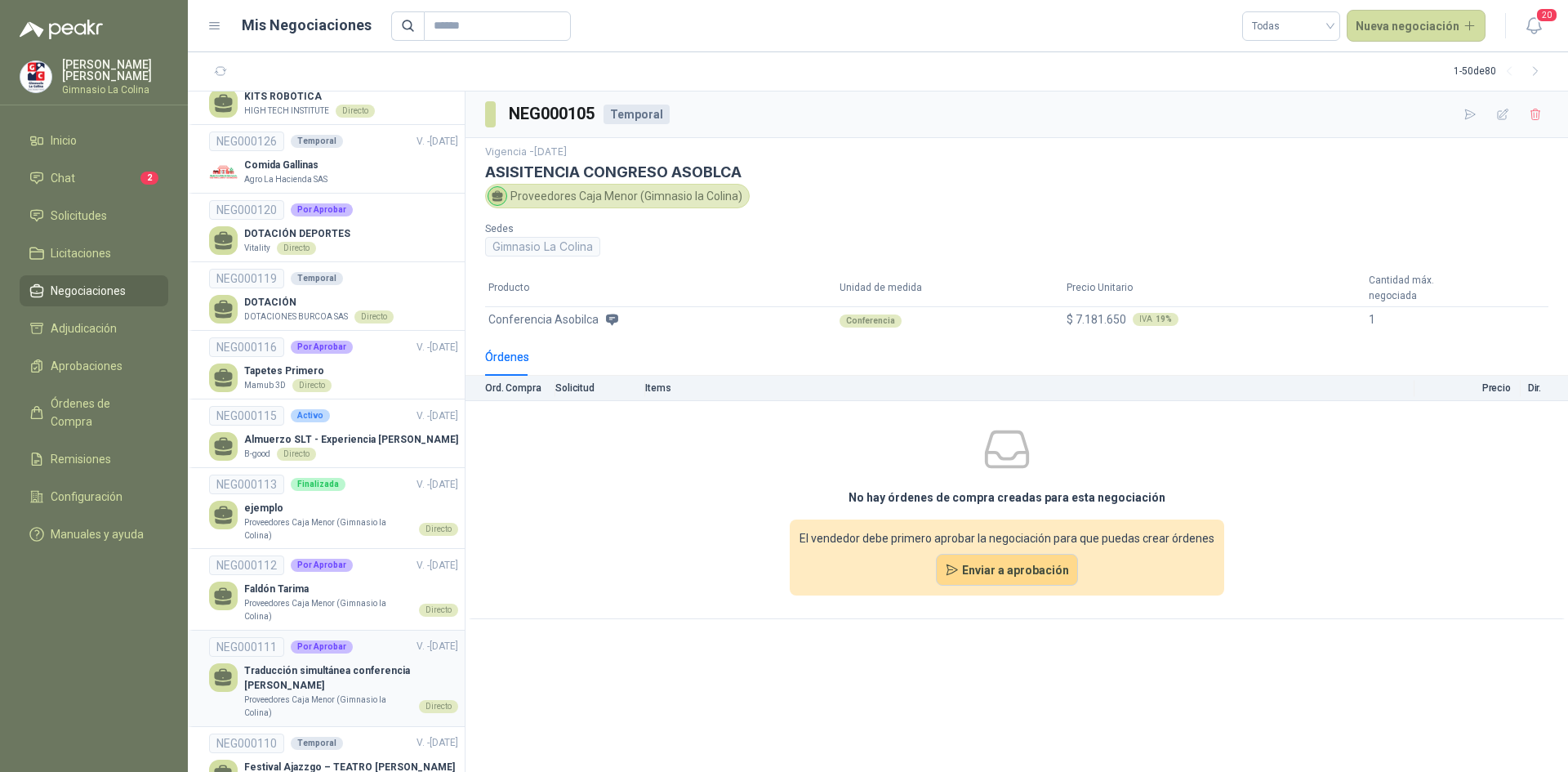
click at [355, 665] on p "Traducción simultánea conferencia [PERSON_NAME]" at bounding box center [351, 679] width 214 height 31
click at [349, 584] on p "Faldón Tarima" at bounding box center [351, 589] width 214 height 16
click at [239, 584] on div "Faldón Tarima Proveedores Caja Menor (Gimnasio la Colina) Directo" at bounding box center [333, 602] width 249 height 41
click at [215, 588] on icon at bounding box center [223, 593] width 17 height 12
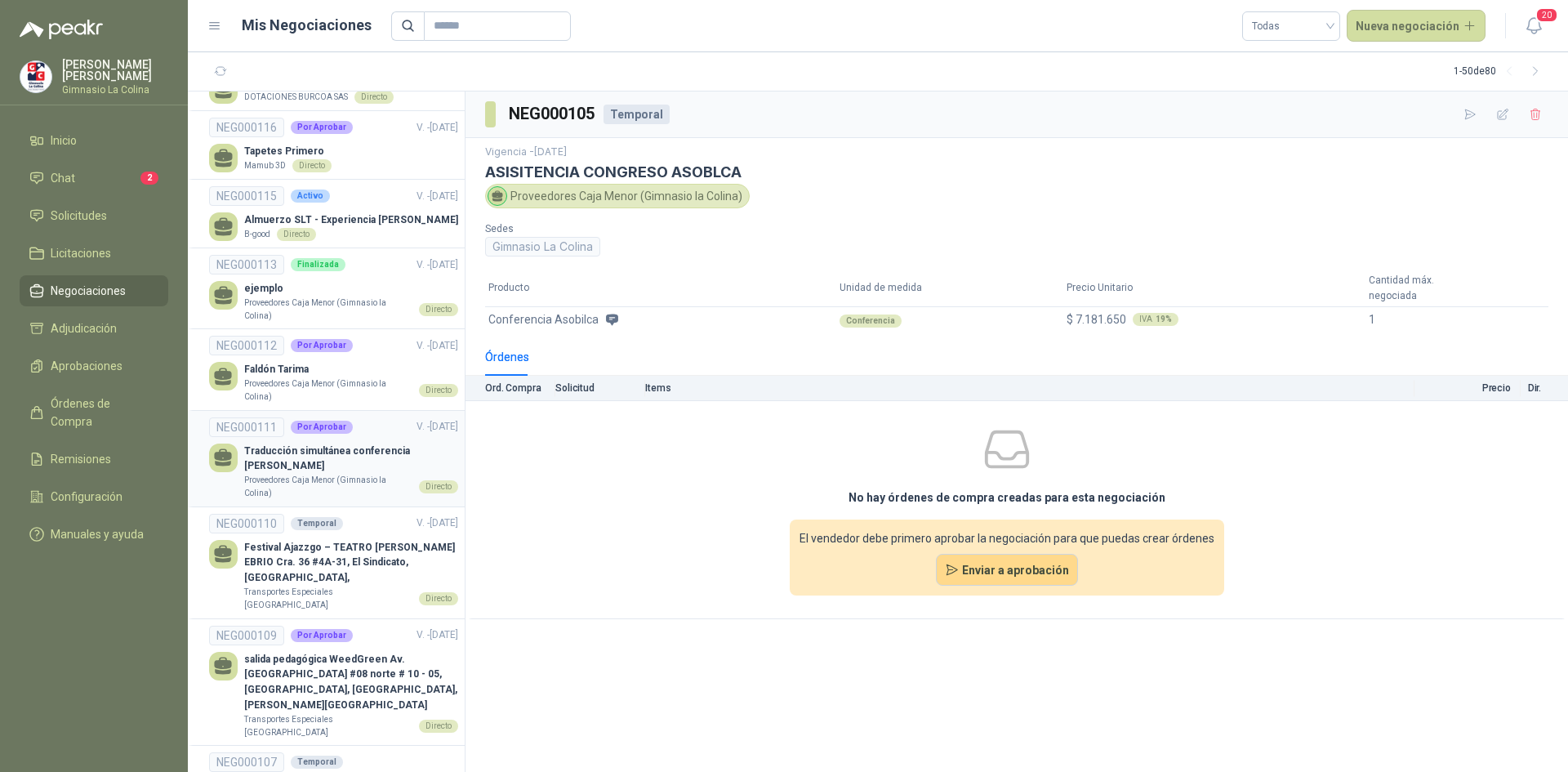
scroll to position [1552, 0]
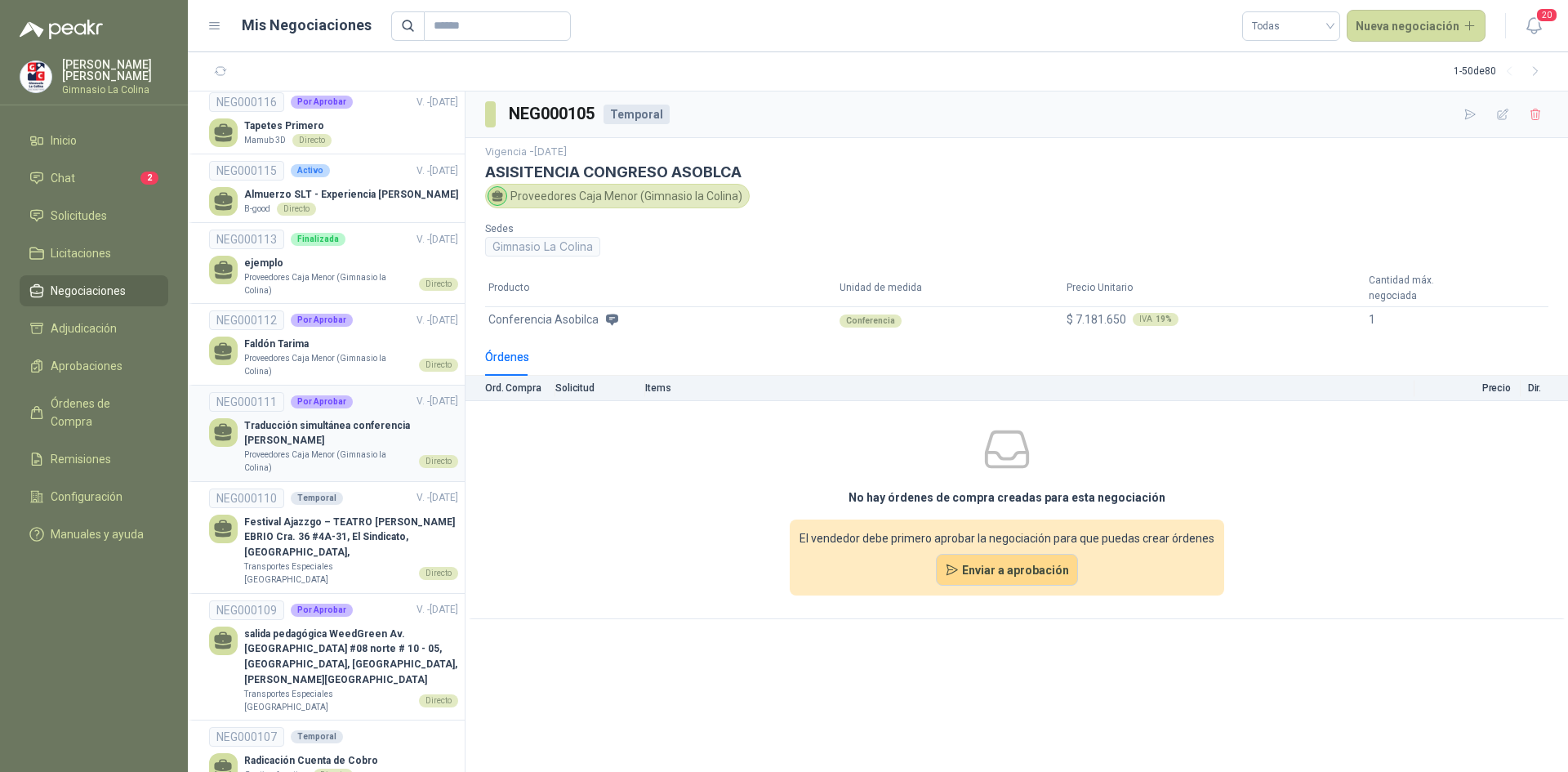
click at [252, 420] on p "Traducción simultánea conferencia [PERSON_NAME]" at bounding box center [351, 434] width 214 height 31
click at [235, 515] on div at bounding box center [223, 529] width 29 height 29
click at [243, 634] on div "salida pedagógica WeedGreen Av. Colombia #08 norte # 10 - 05, Granada, Cali, Va…" at bounding box center [333, 670] width 249 height 88
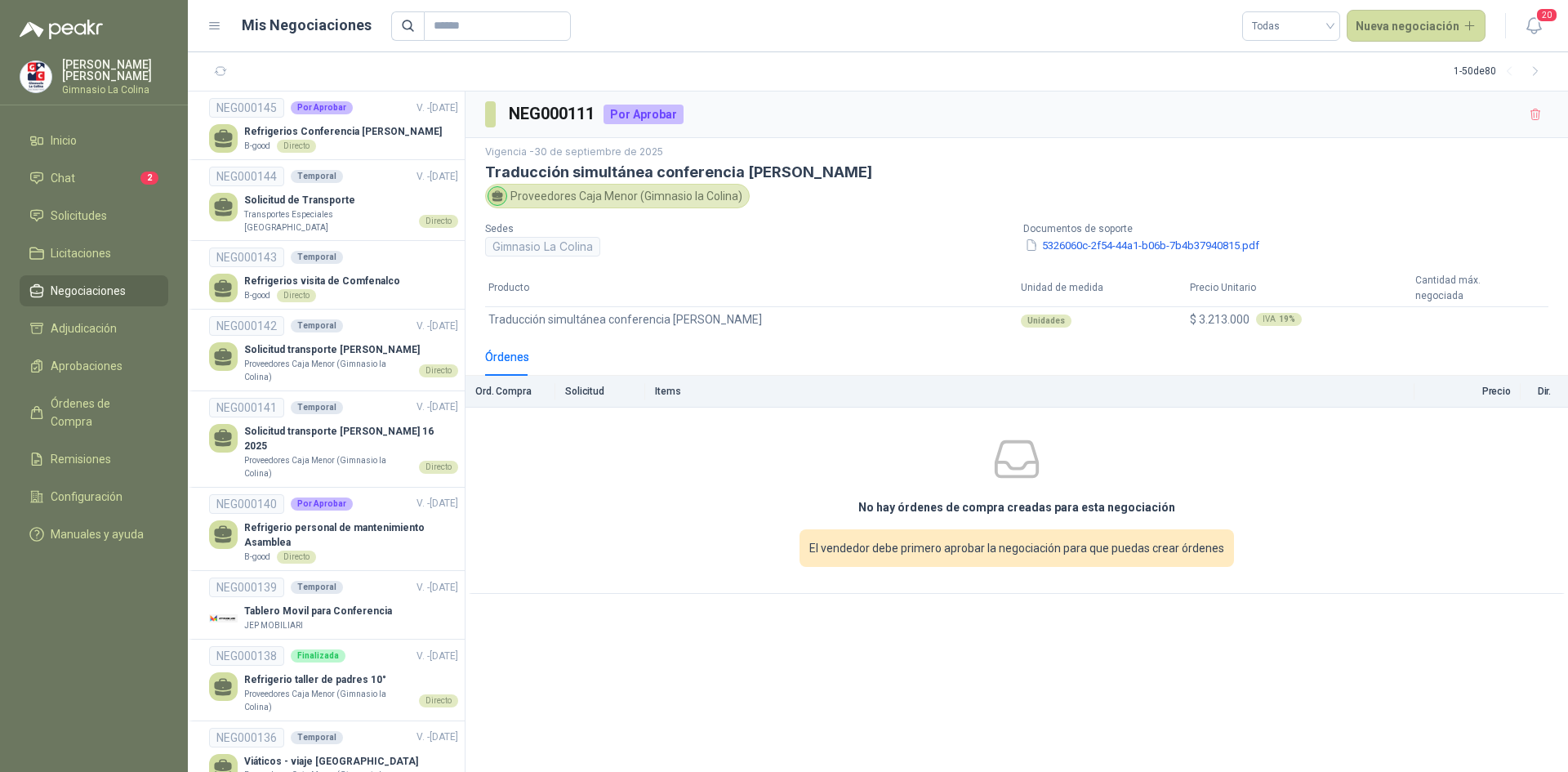
scroll to position [1388, 0]
